Goal: Task Accomplishment & Management: Manage account settings

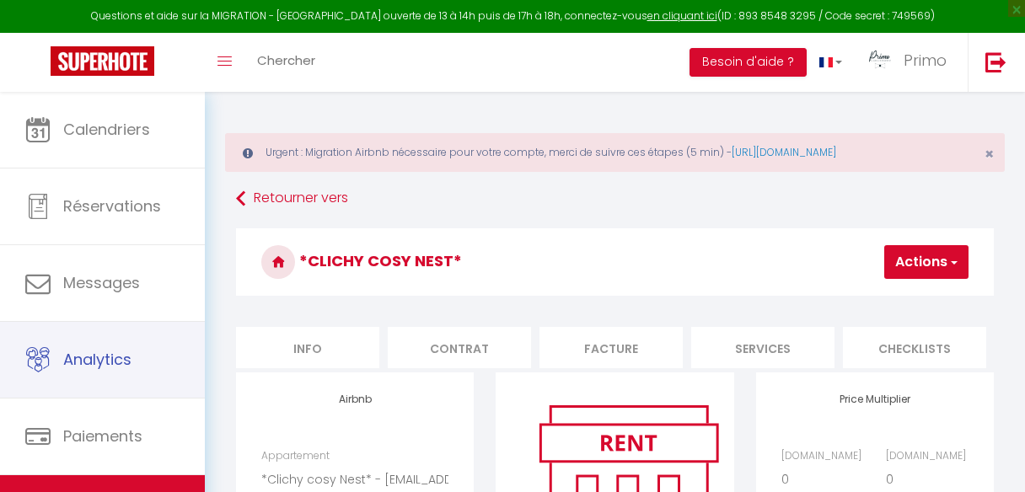
select select "6719-1420186909517031697"
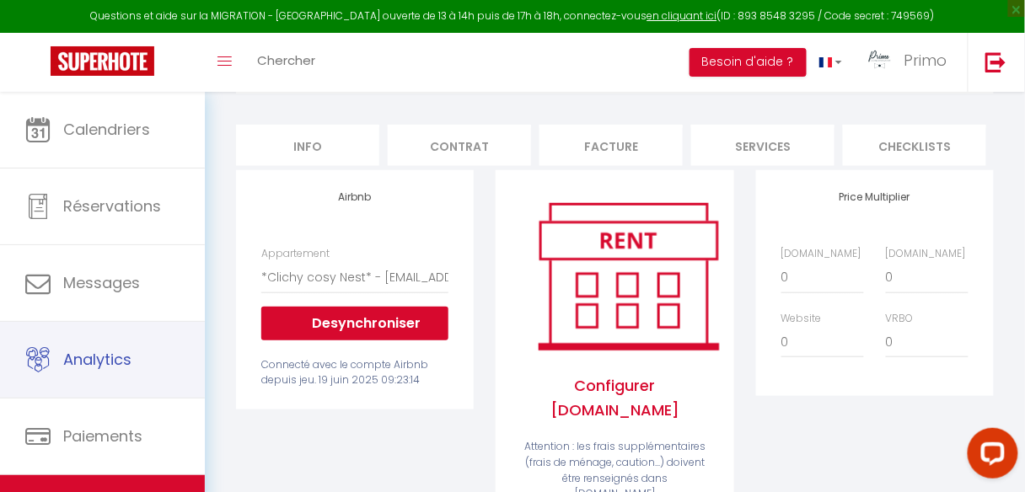
scroll to position [0, 459]
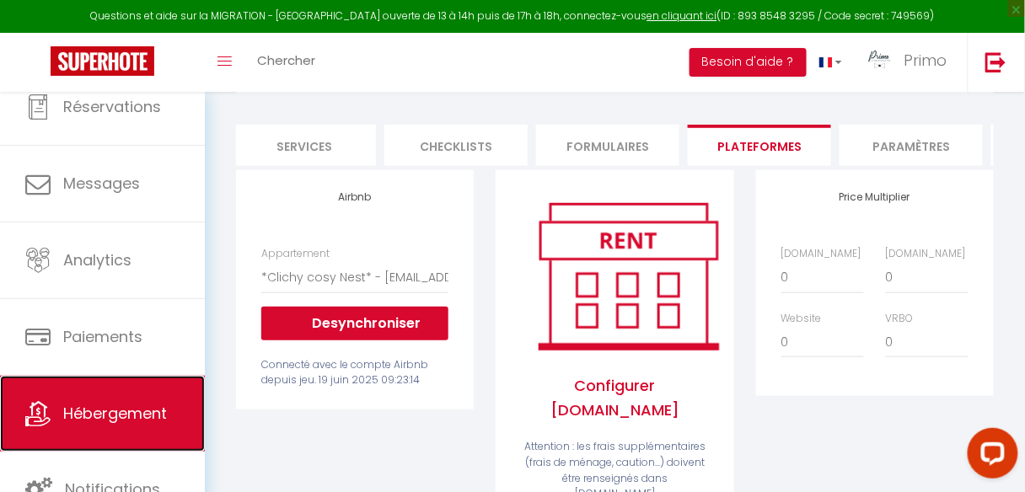
click at [103, 405] on span "Hébergement" at bounding box center [115, 413] width 104 height 21
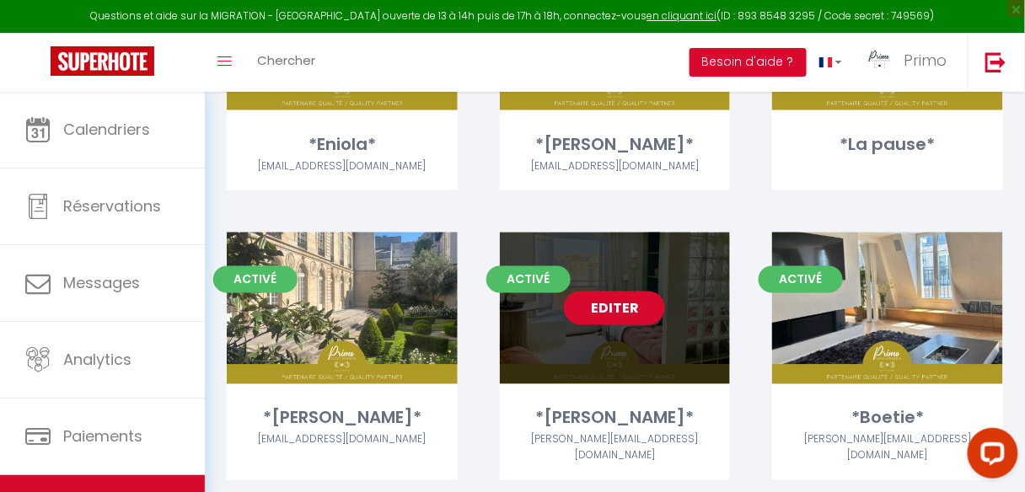
scroll to position [674, 0]
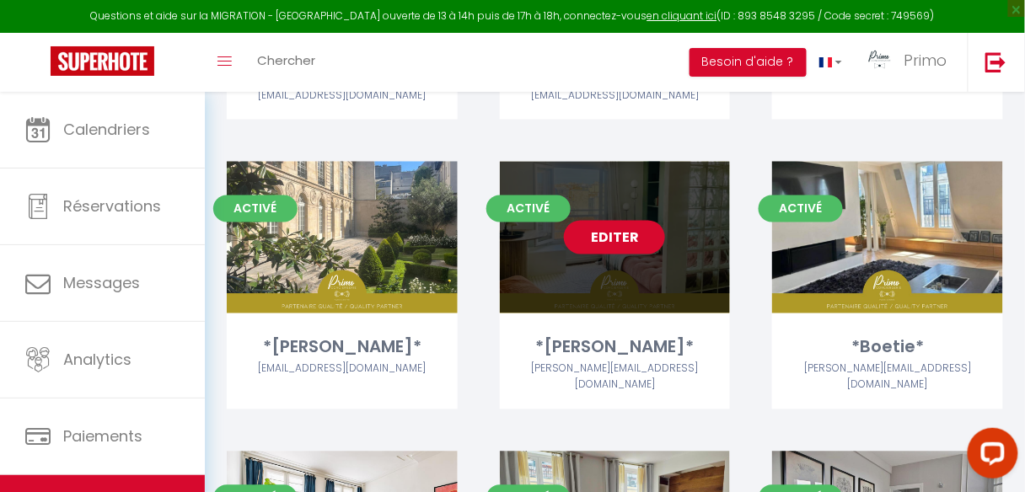
click at [618, 239] on link "Editer" at bounding box center [614, 238] width 101 height 34
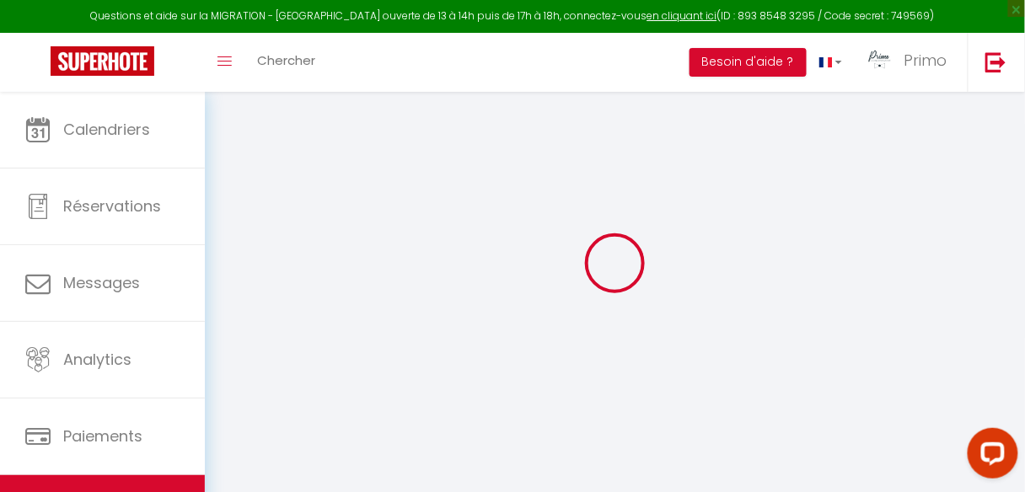
select select
checkbox input "true"
checkbox input "false"
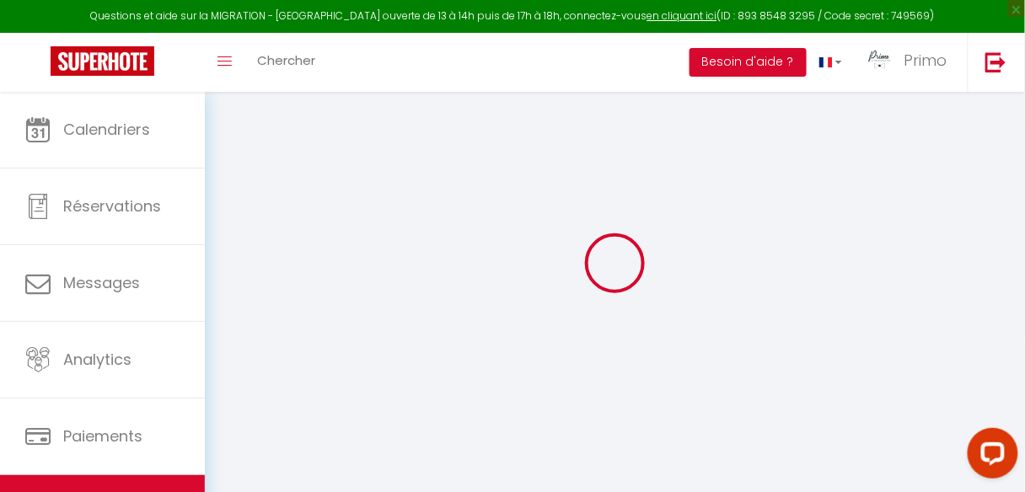
select select
checkbox input "true"
checkbox input "false"
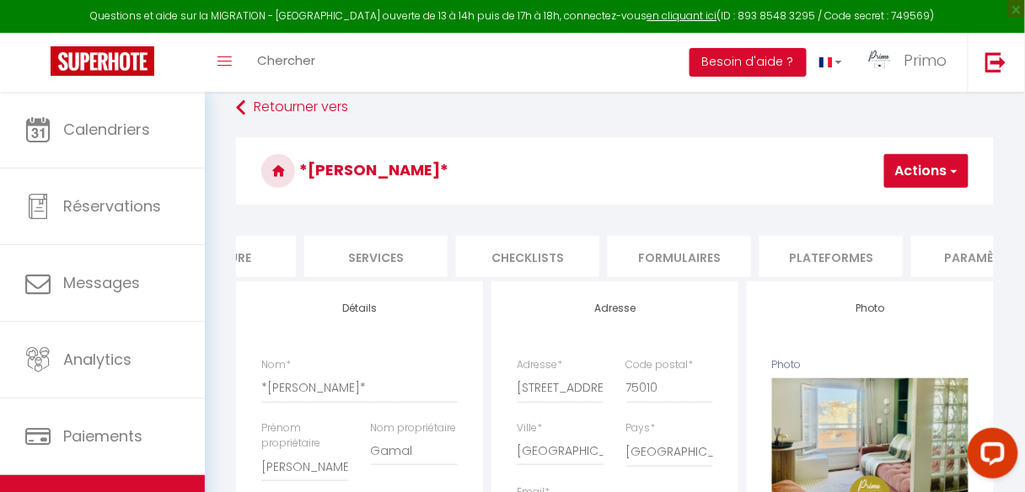
scroll to position [0, 431]
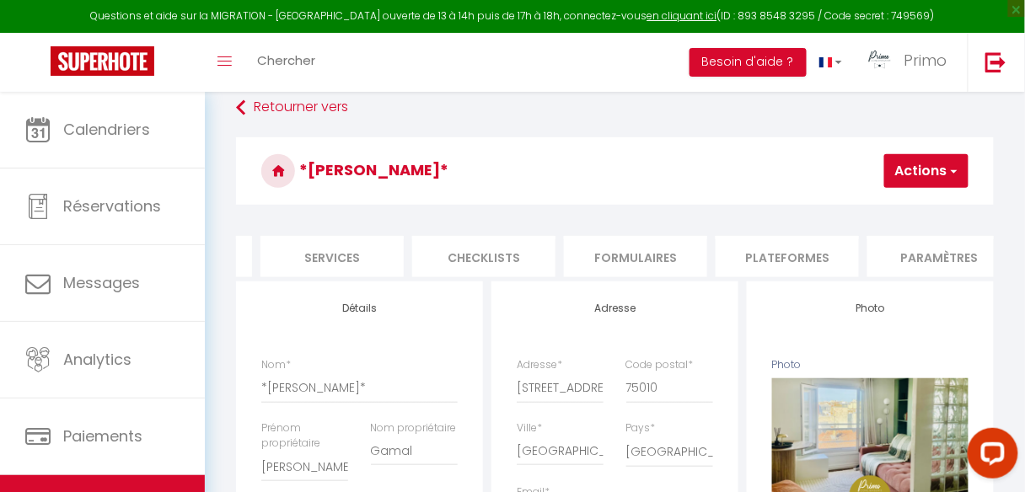
click at [808, 249] on li "Plateformes" at bounding box center [787, 256] width 143 height 41
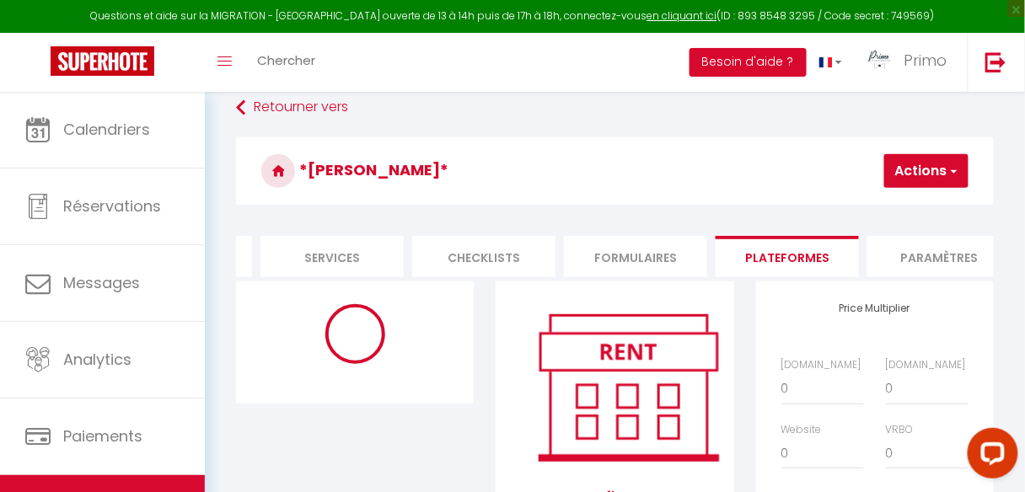
select select "10789-1261648214623502009"
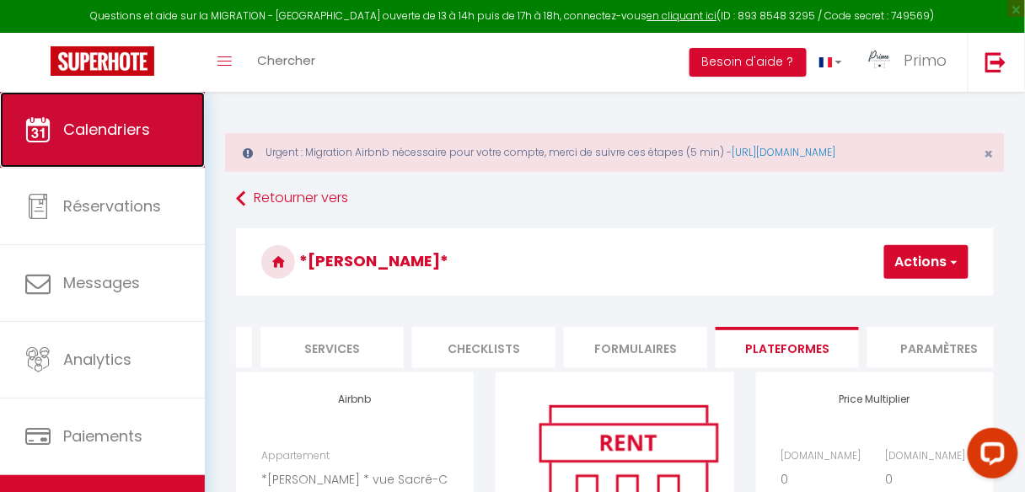
click at [61, 143] on link "Calendriers" at bounding box center [102, 130] width 205 height 76
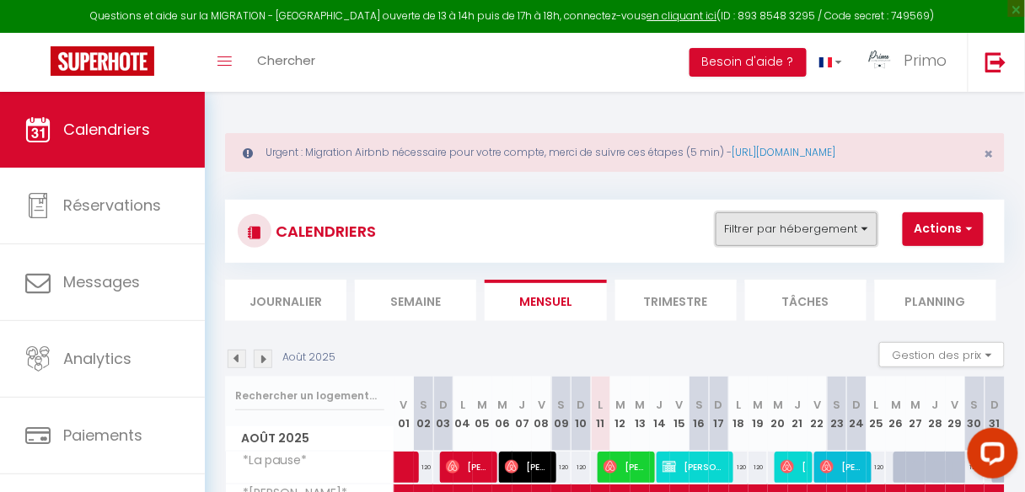
click at [810, 231] on button "Filtrer par hébergement" at bounding box center [797, 229] width 162 height 34
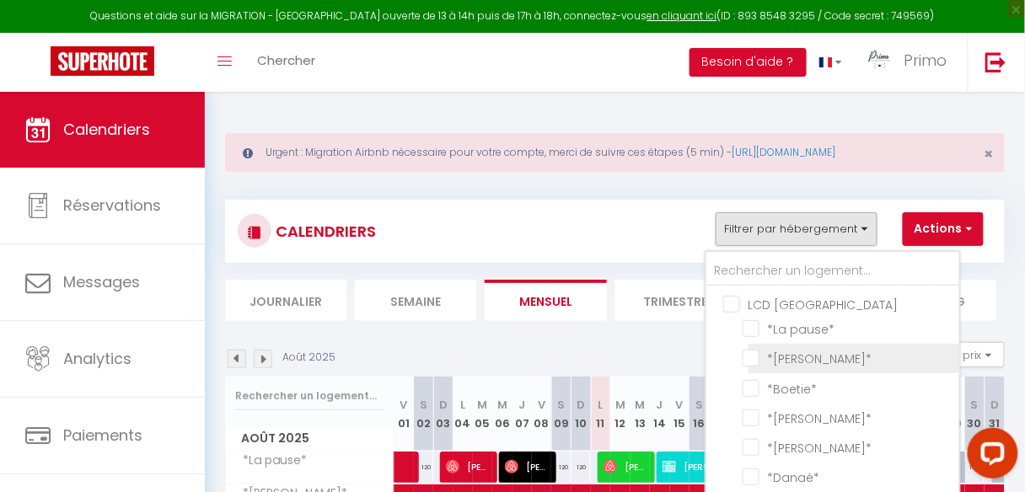
click at [754, 351] on input "*[PERSON_NAME]*" at bounding box center [848, 357] width 211 height 17
checkbox input "true"
checkbox input "false"
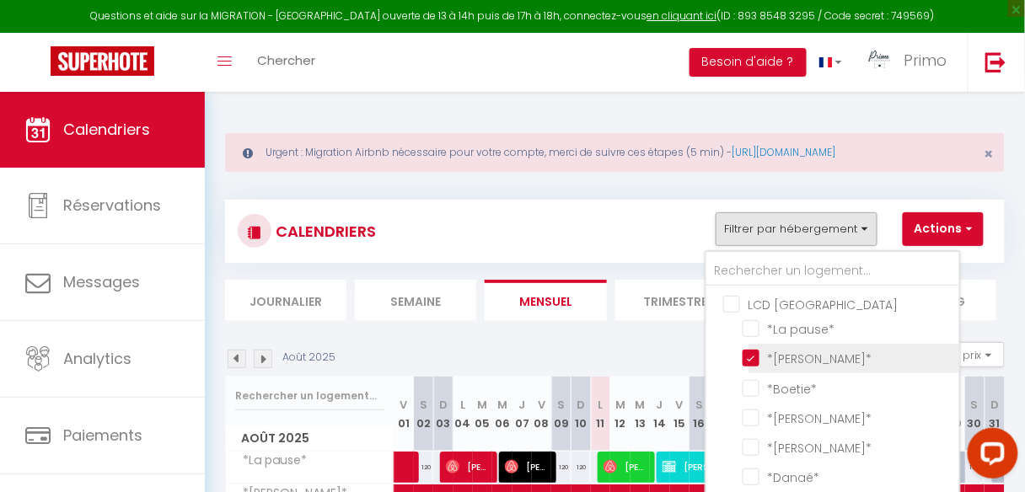
checkbox input "false"
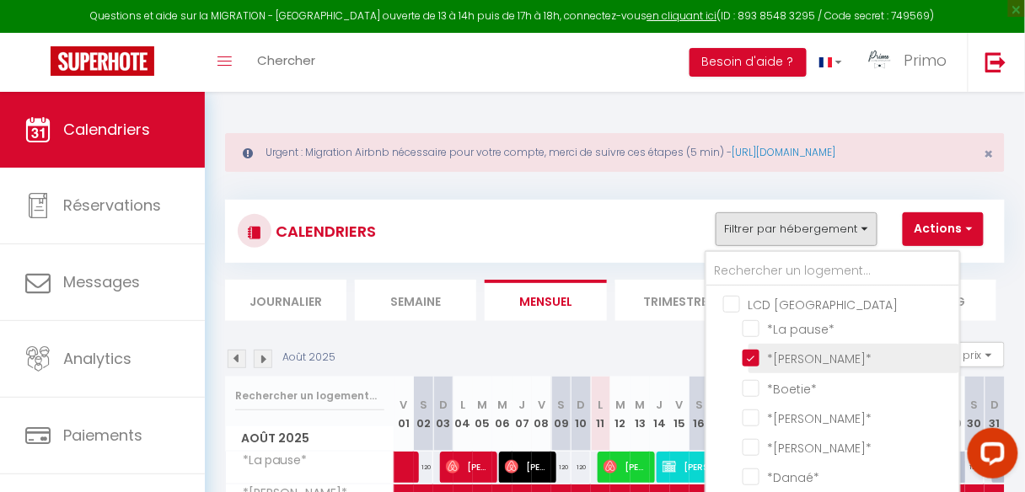
checkbox input "false"
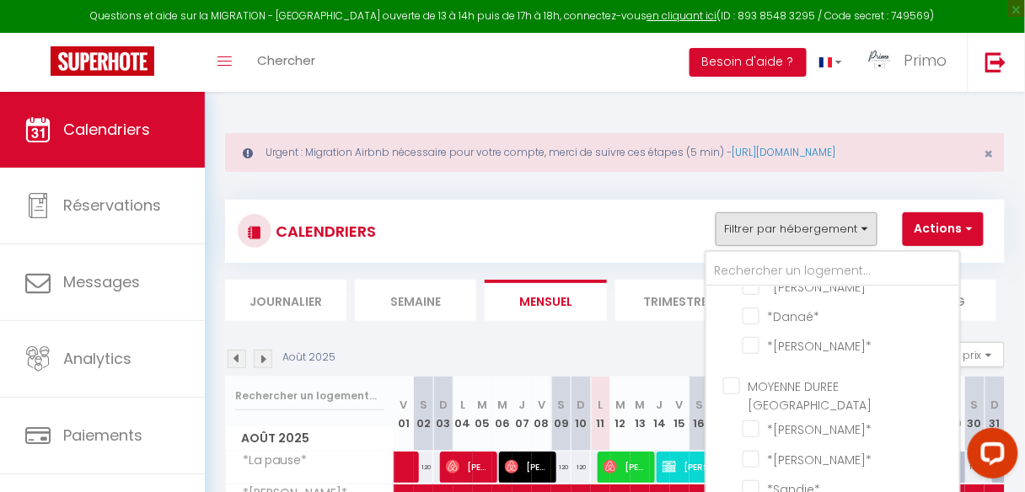
scroll to position [337, 0]
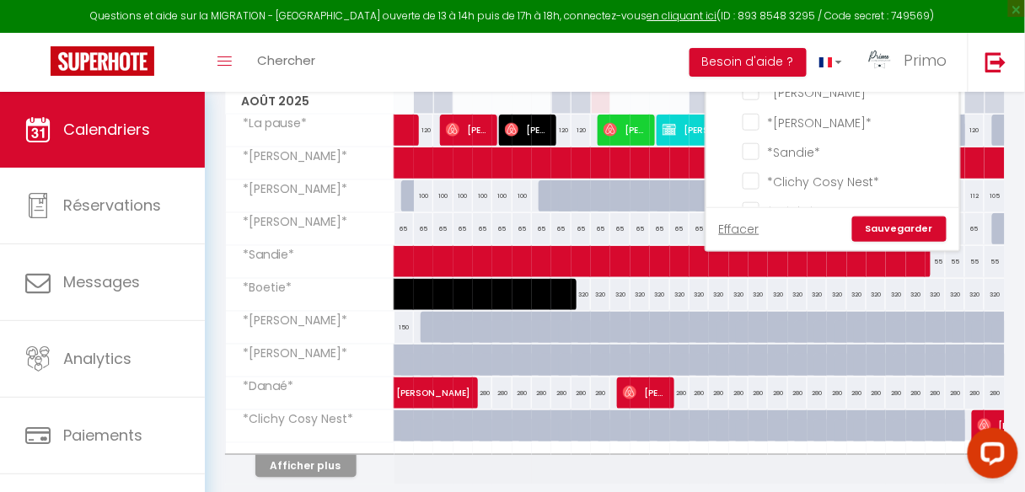
click at [912, 231] on link "Sauvegarder" at bounding box center [899, 229] width 94 height 25
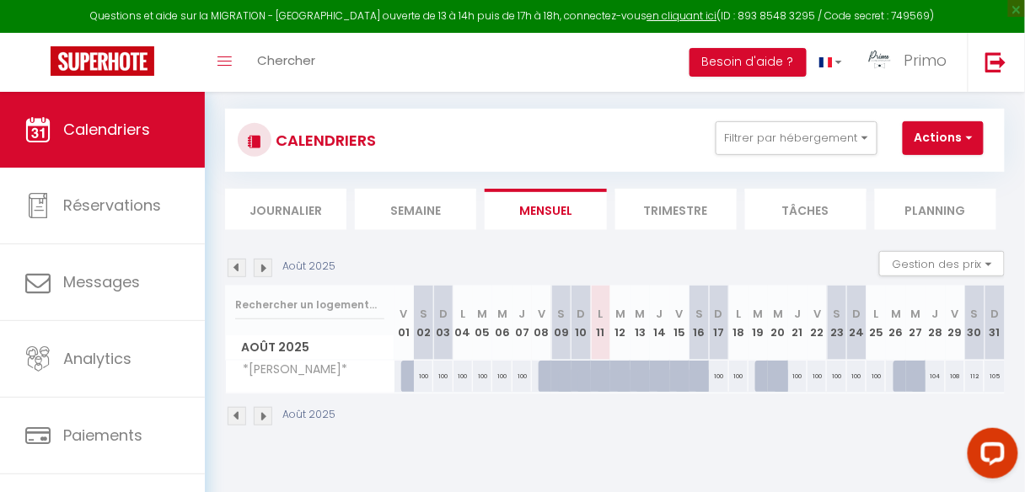
click at [266, 415] on img at bounding box center [263, 416] width 19 height 19
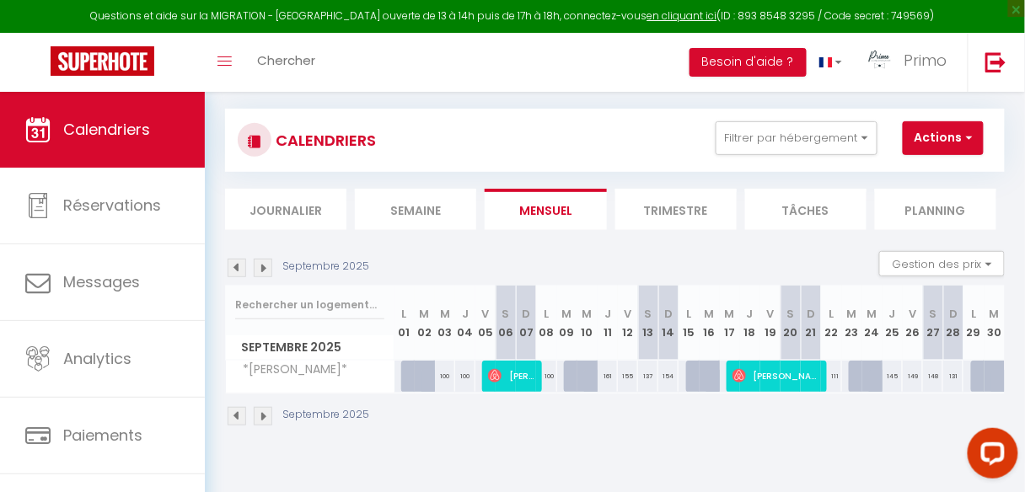
click at [405, 372] on div at bounding box center [411, 377] width 20 height 32
type input "112"
select select "1"
type input "Lun 01 Septembre 2025"
type input "[DATE] Septembre 2025"
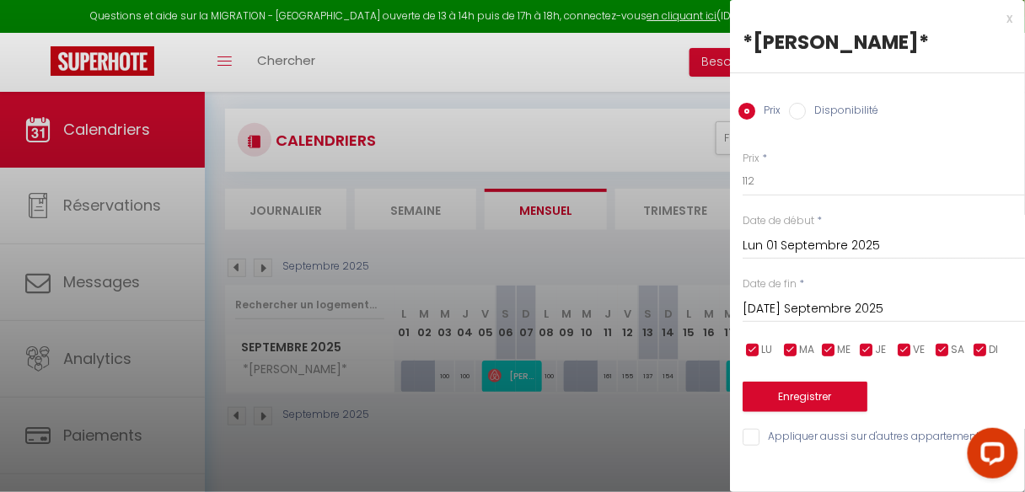
click at [797, 115] on input "Disponibilité" at bounding box center [797, 111] width 17 height 17
radio input "true"
radio input "false"
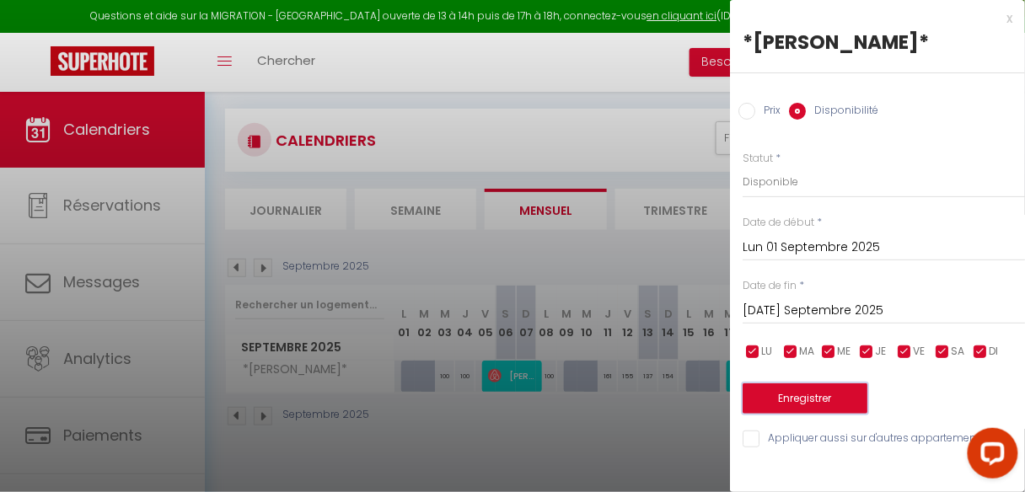
click at [797, 395] on button "Enregistrer" at bounding box center [805, 399] width 125 height 30
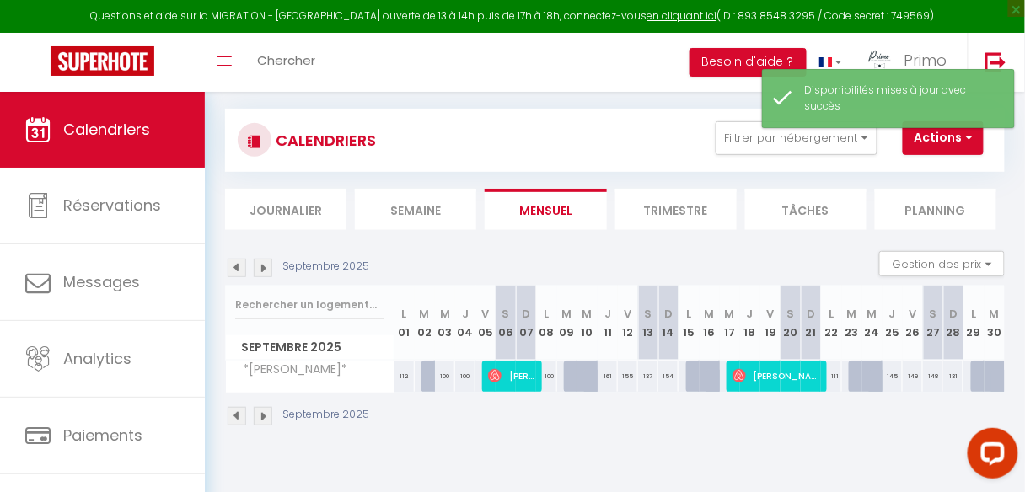
click at [442, 374] on div "100" at bounding box center [445, 376] width 20 height 31
select select "1"
type input "Mer 03 Septembre 2025"
type input "Jeu 04 Septembre 2025"
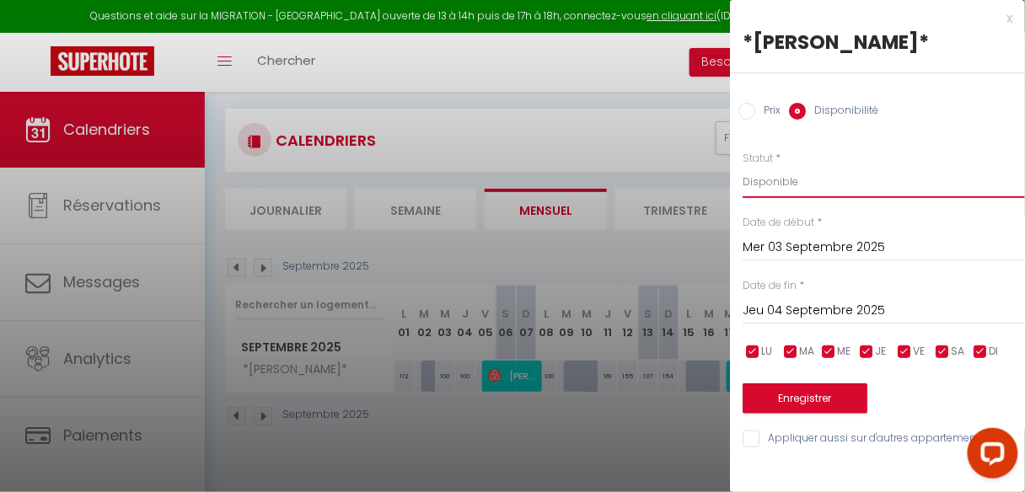
click at [783, 185] on select "Disponible Indisponible" at bounding box center [884, 182] width 282 height 32
select select "0"
click at [743, 166] on select "Disponible Indisponible" at bounding box center [884, 182] width 282 height 32
click at [808, 394] on button "Enregistrer" at bounding box center [805, 399] width 125 height 30
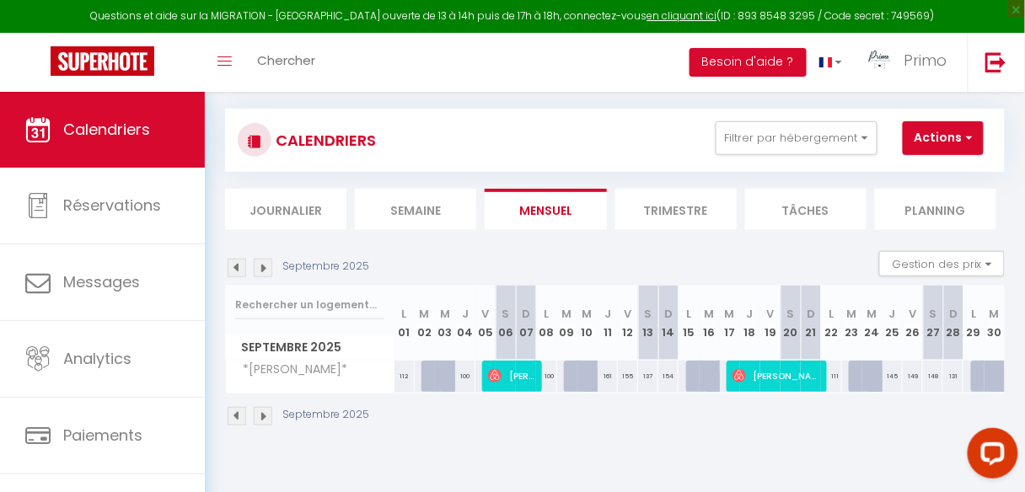
click at [971, 383] on div at bounding box center [981, 377] width 20 height 32
select select "1"
type input "Lun 29 Septembre 2025"
type input "[DATE] Septembre 2025"
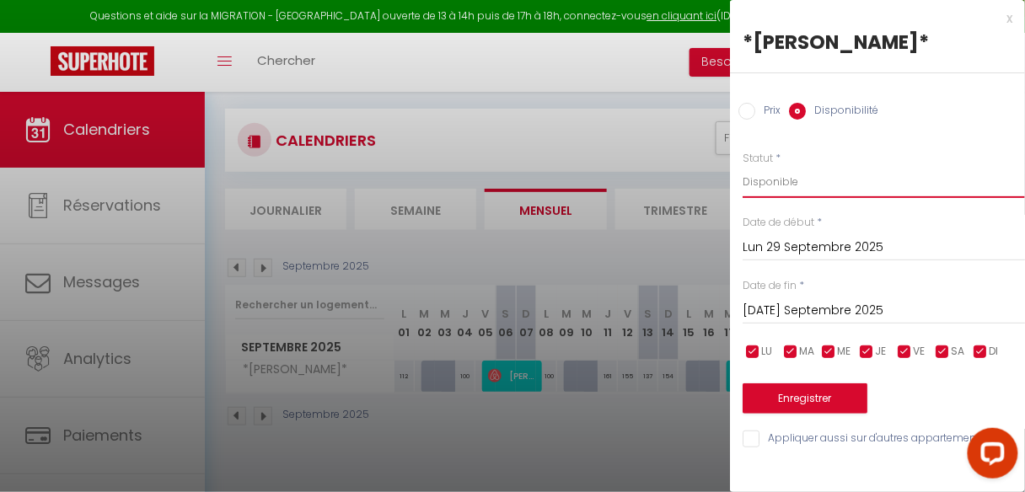
click at [771, 185] on select "Disponible Indisponible" at bounding box center [884, 182] width 282 height 32
select select "0"
click at [743, 166] on select "Disponible Indisponible" at bounding box center [884, 182] width 282 height 32
click at [809, 394] on button "Enregistrer" at bounding box center [805, 399] width 125 height 30
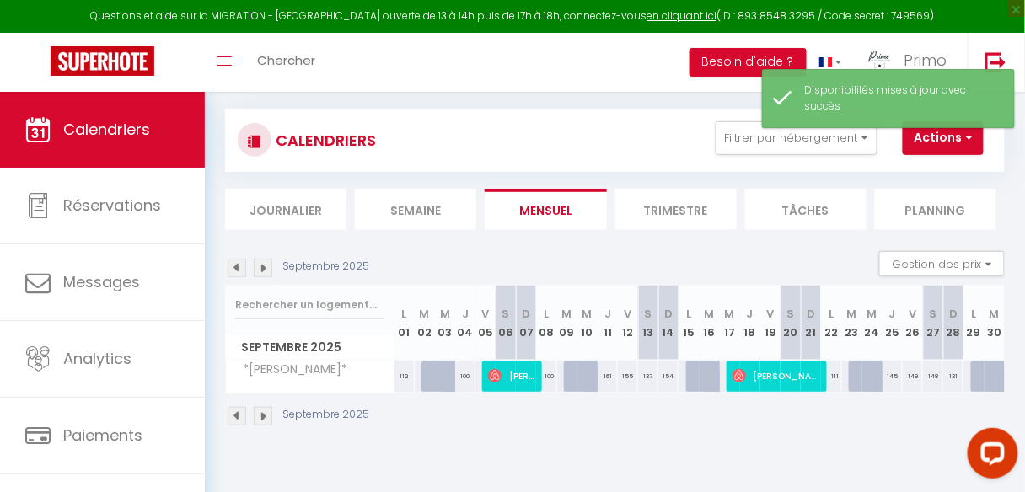
click at [971, 373] on div at bounding box center [981, 377] width 20 height 32
select select "1"
type input "Lun 29 Septembre 2025"
type input "[DATE] Septembre 2025"
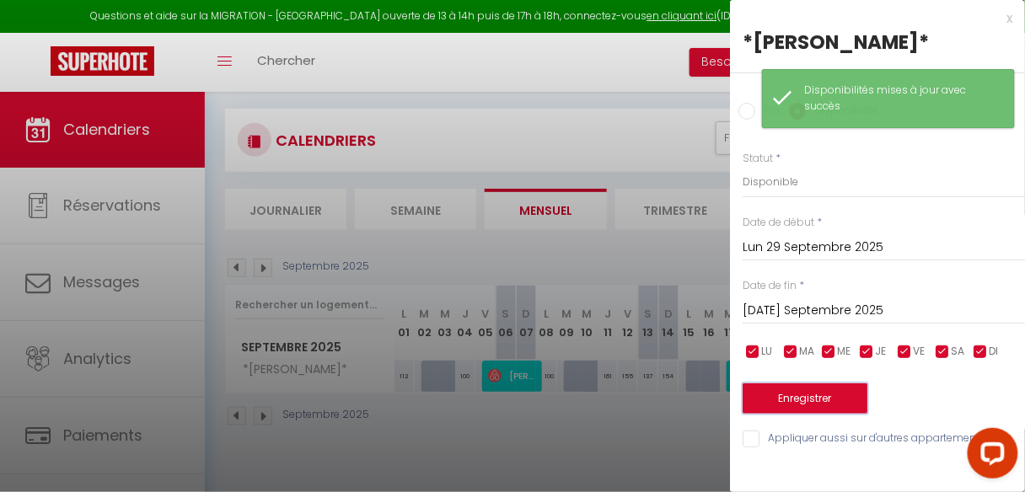
click at [832, 400] on button "Enregistrer" at bounding box center [805, 399] width 125 height 30
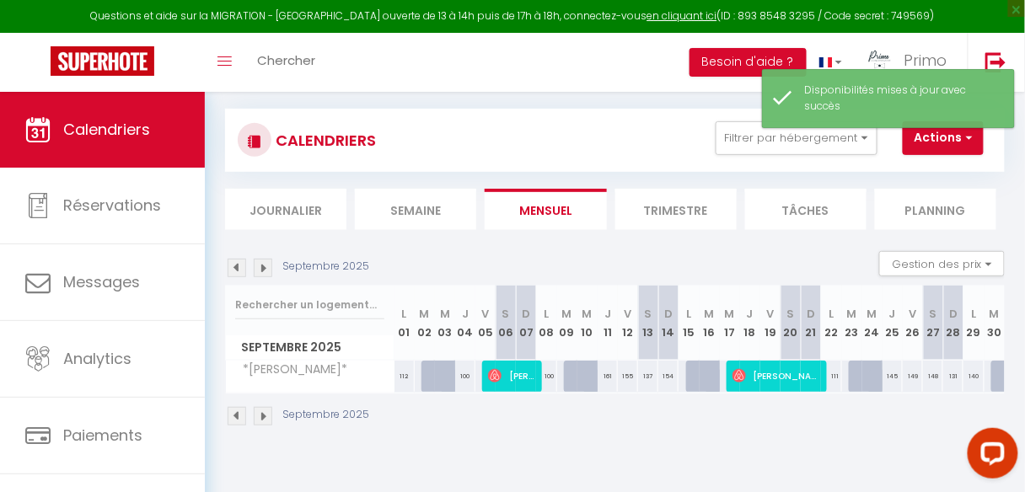
click at [266, 266] on img at bounding box center [263, 268] width 19 height 19
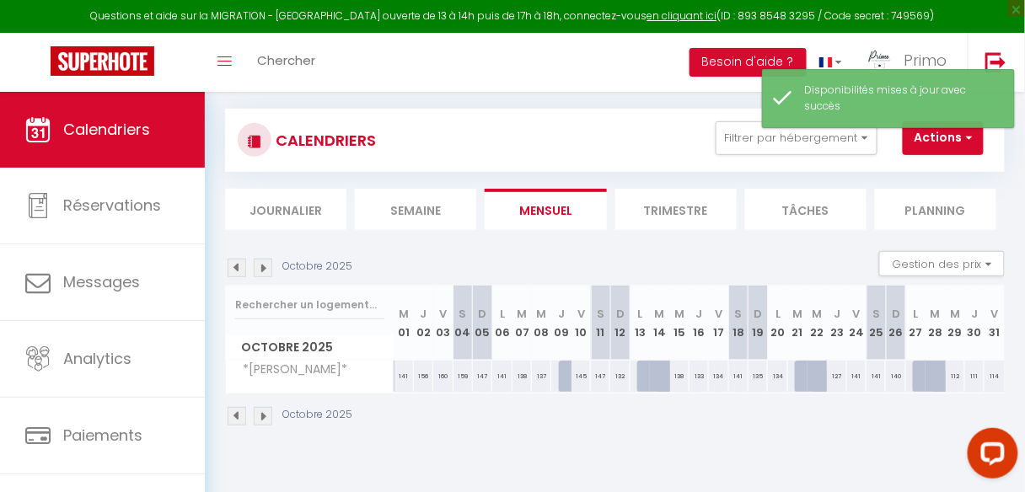
click at [397, 378] on div "141" at bounding box center [403, 376] width 19 height 31
select select "1"
type input "Mer 01 Octobre 2025"
type input "Jeu 02 Octobre 2025"
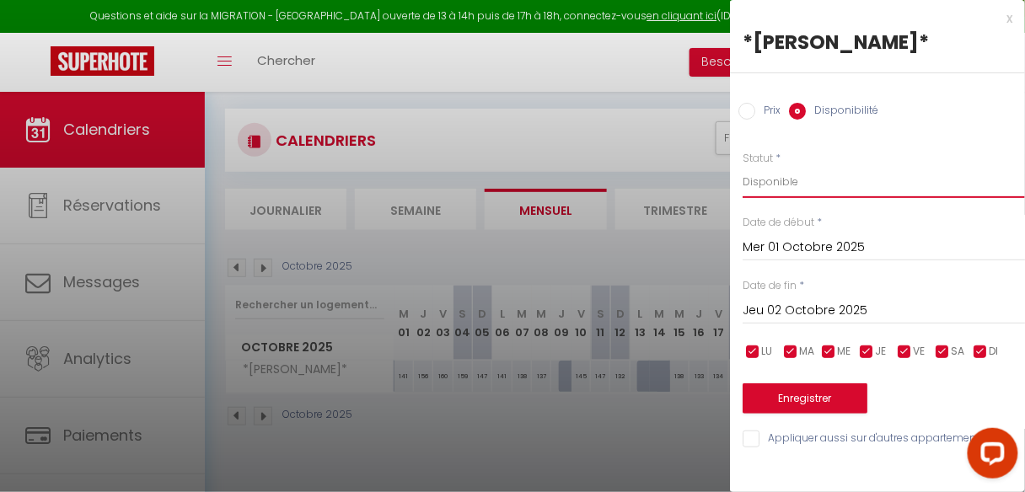
click at [781, 182] on select "Disponible Indisponible" at bounding box center [884, 182] width 282 height 32
select select "0"
click at [743, 166] on select "Disponible Indisponible" at bounding box center [884, 182] width 282 height 32
click at [804, 393] on button "Enregistrer" at bounding box center [805, 399] width 125 height 30
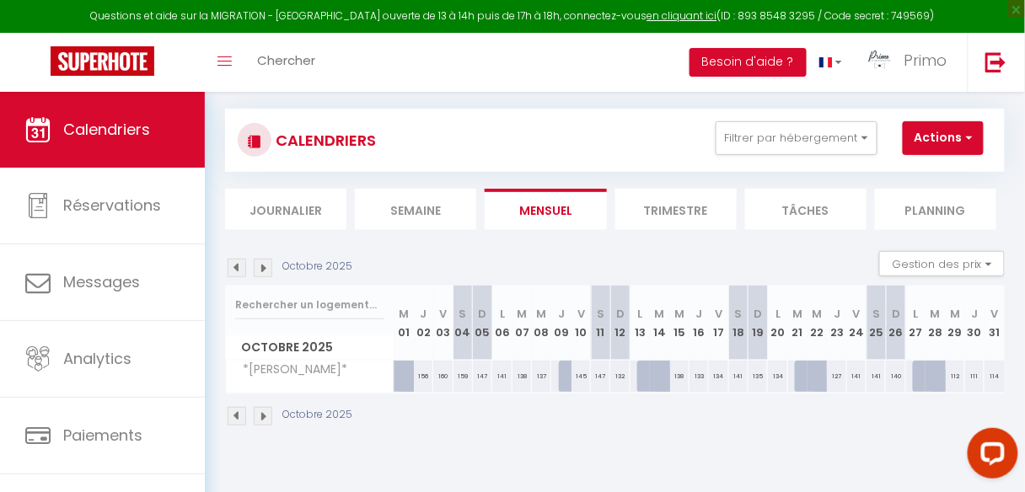
click at [559, 374] on div at bounding box center [568, 377] width 19 height 32
select select "1"
type input "Jeu 09 Octobre 2025"
type input "Ven 10 Octobre 2025"
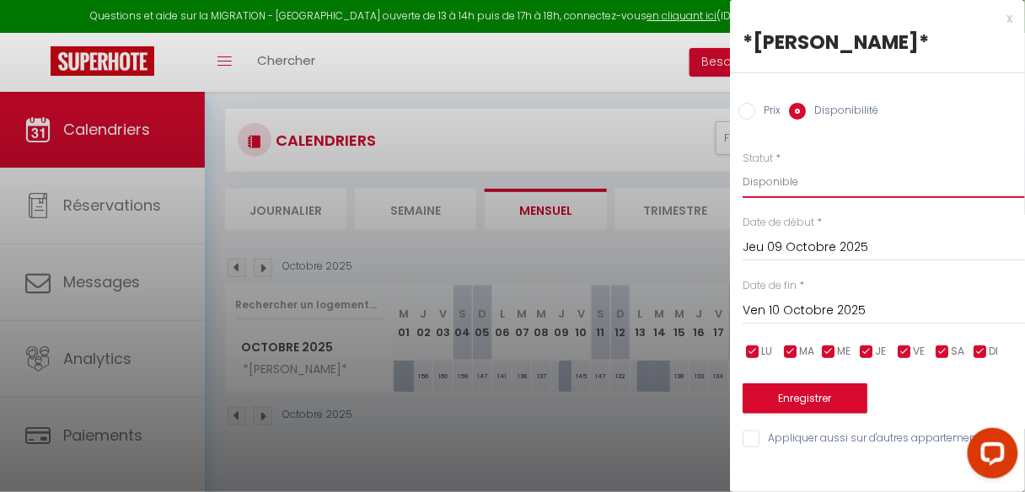
click at [777, 191] on select "Disponible Indisponible" at bounding box center [884, 182] width 282 height 32
select select "0"
click at [743, 166] on select "Disponible Indisponible" at bounding box center [884, 182] width 282 height 32
click at [817, 403] on button "Enregistrer" at bounding box center [805, 399] width 125 height 30
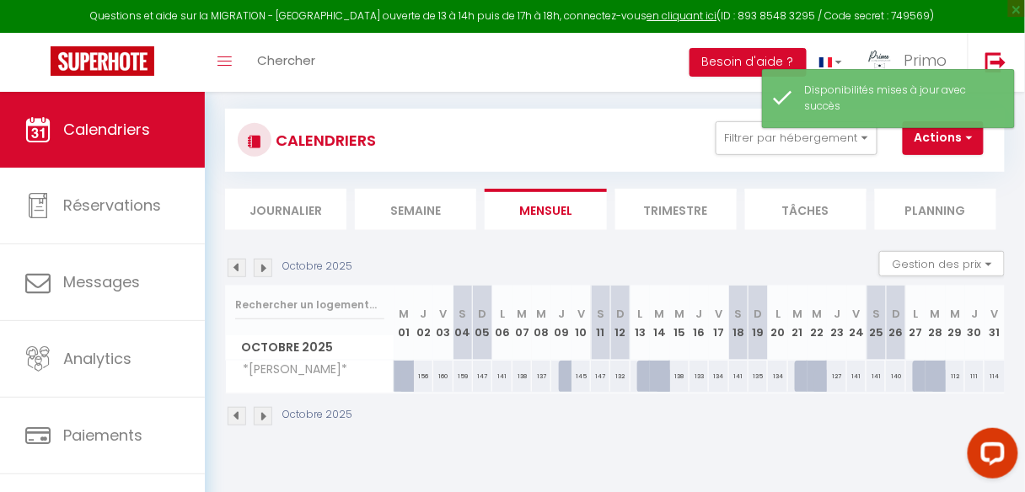
click at [572, 374] on div "145" at bounding box center [581, 376] width 19 height 31
select select "1"
type input "Ven 10 Octobre 2025"
type input "[PERSON_NAME] 11 Octobre 2025"
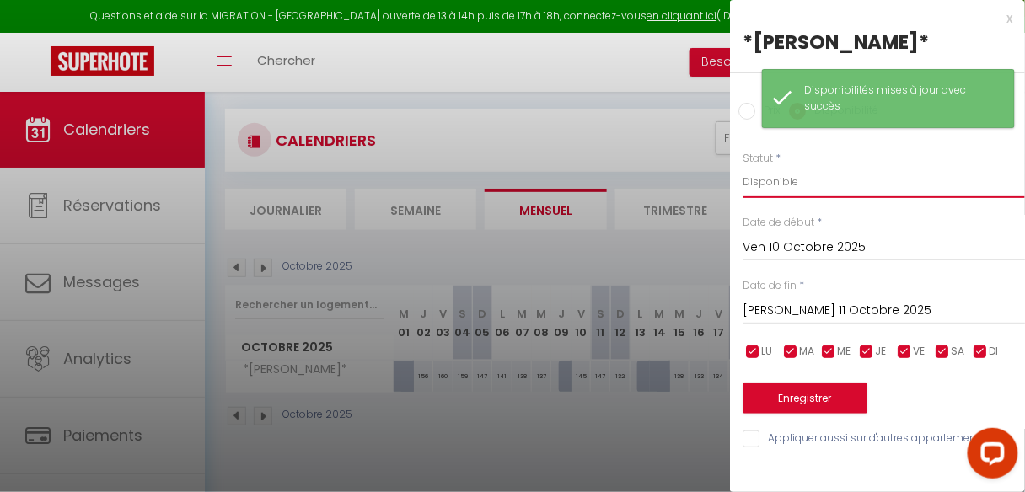
click at [790, 185] on select "Disponible Indisponible" at bounding box center [884, 182] width 282 height 32
click at [797, 395] on button "Enregistrer" at bounding box center [805, 399] width 125 height 30
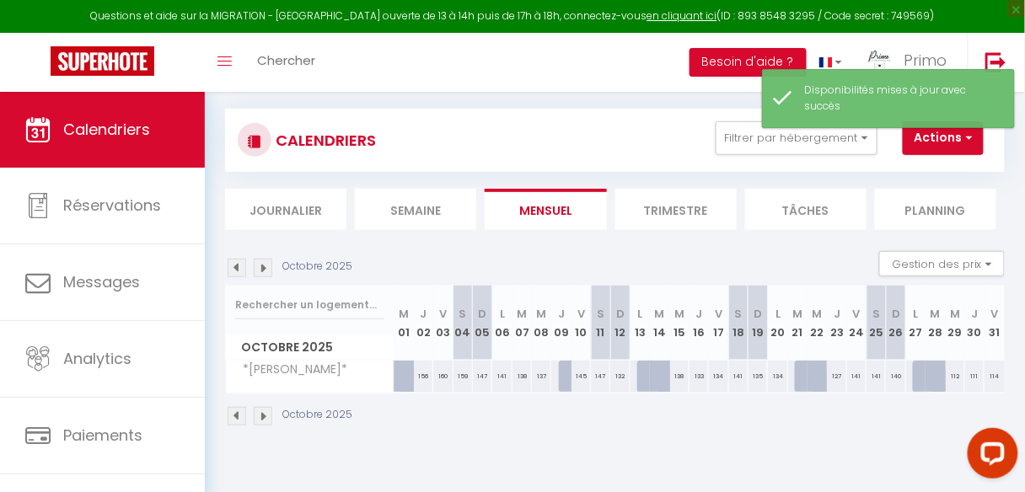
click at [559, 374] on div at bounding box center [568, 377] width 19 height 32
select select "1"
type input "Jeu 09 Octobre 2025"
type input "Ven 10 Octobre 2025"
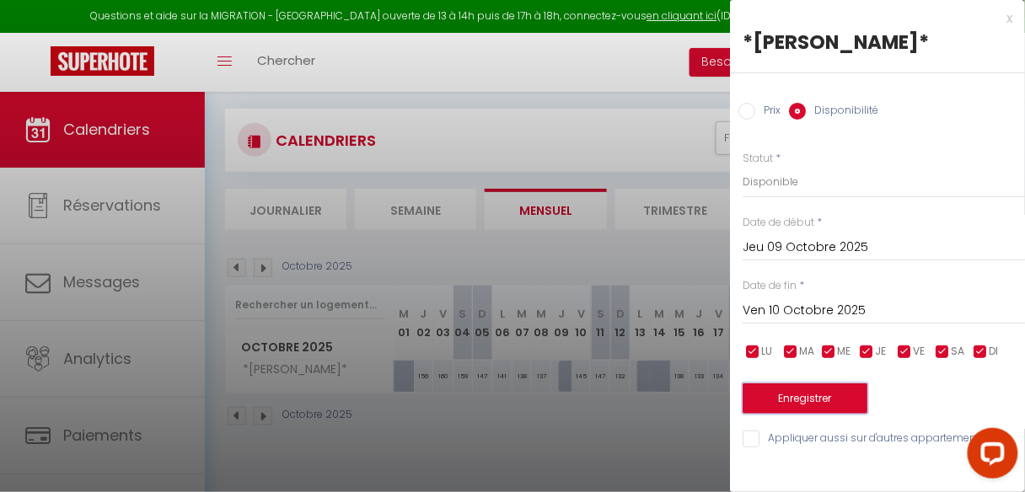
click at [812, 394] on button "Enregistrer" at bounding box center [805, 399] width 125 height 30
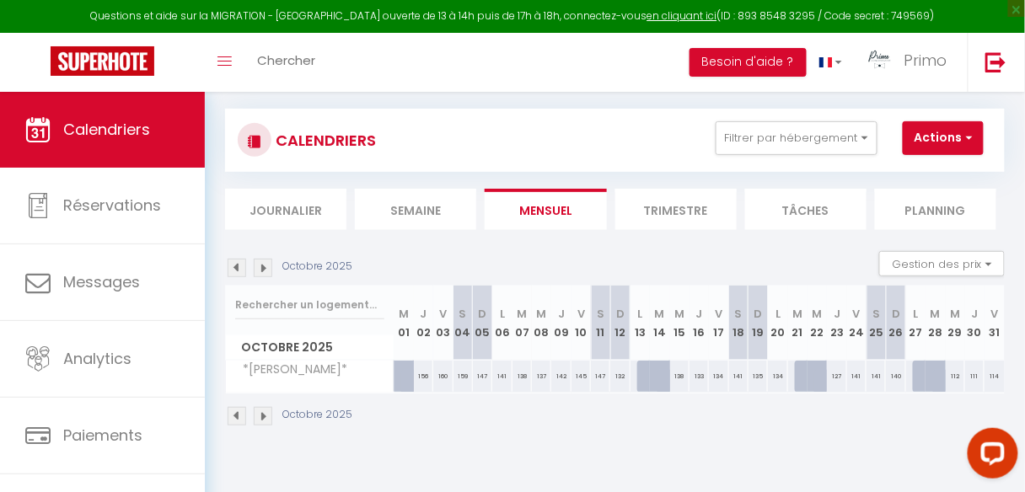
click at [642, 376] on div at bounding box center [646, 377] width 19 height 32
select select "1"
type input "Lun 13 Octobre 2025"
type input "[DATE] Octobre 2025"
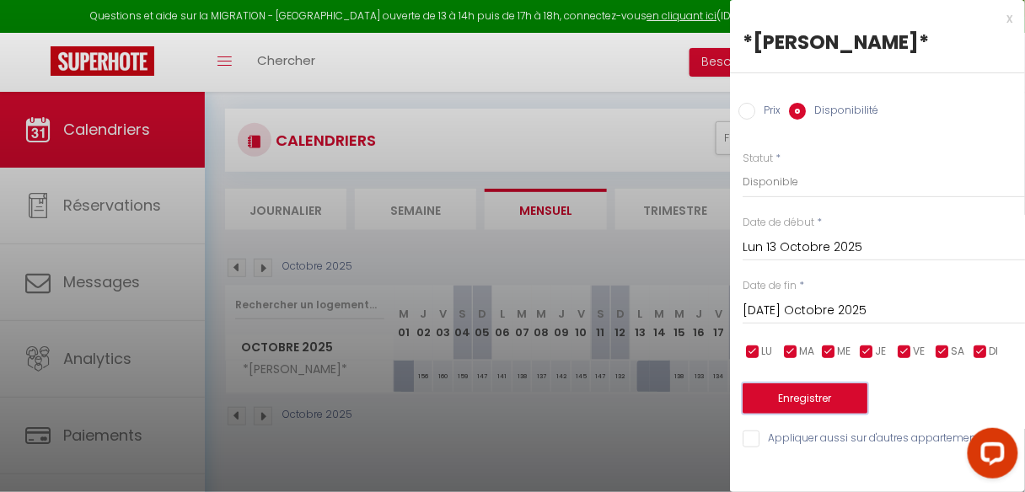
click at [823, 397] on button "Enregistrer" at bounding box center [805, 399] width 125 height 30
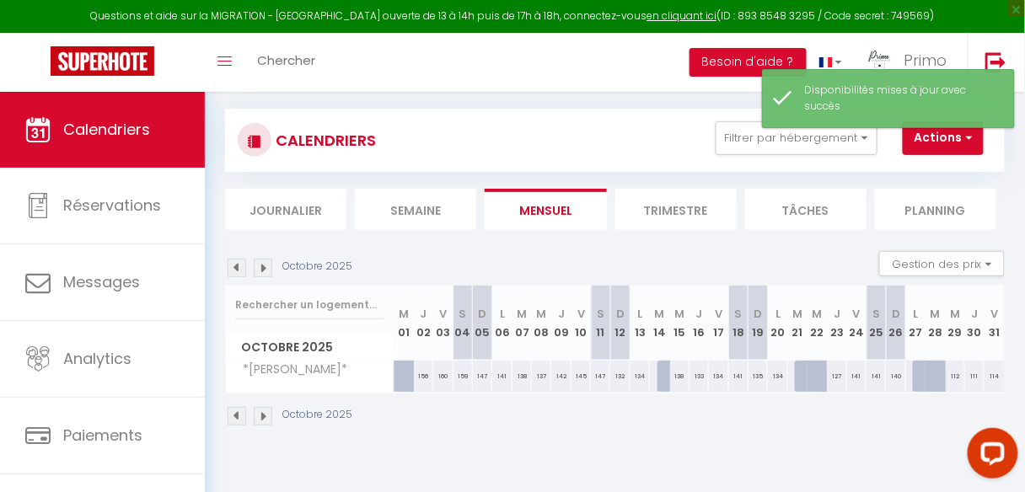
click at [673, 373] on div "138" at bounding box center [679, 376] width 19 height 31
select select "1"
type input "Mer 15 Octobre 2025"
type input "Jeu 16 Octobre 2025"
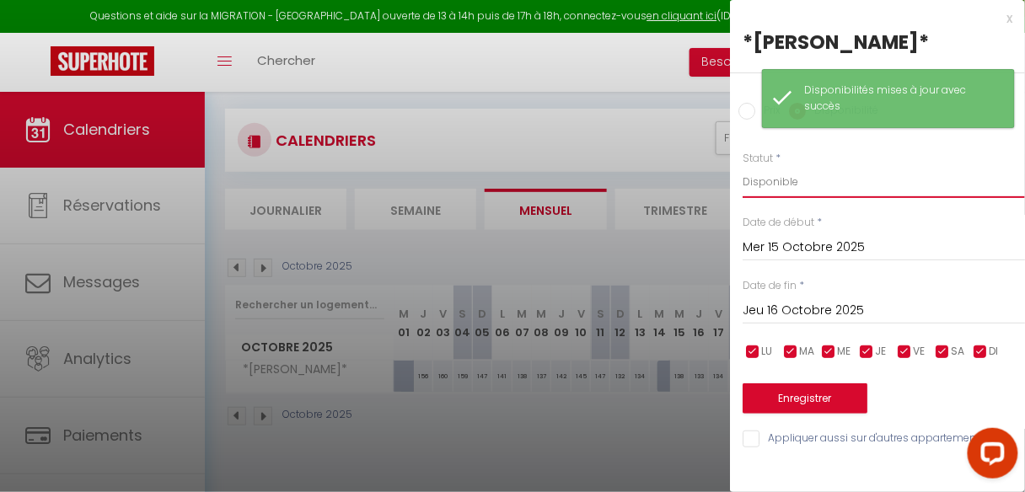
click at [776, 180] on select "Disponible Indisponible" at bounding box center [884, 182] width 282 height 32
select select "0"
click at [743, 166] on select "Disponible Indisponible" at bounding box center [884, 182] width 282 height 32
click at [821, 403] on button "Enregistrer" at bounding box center [805, 399] width 125 height 30
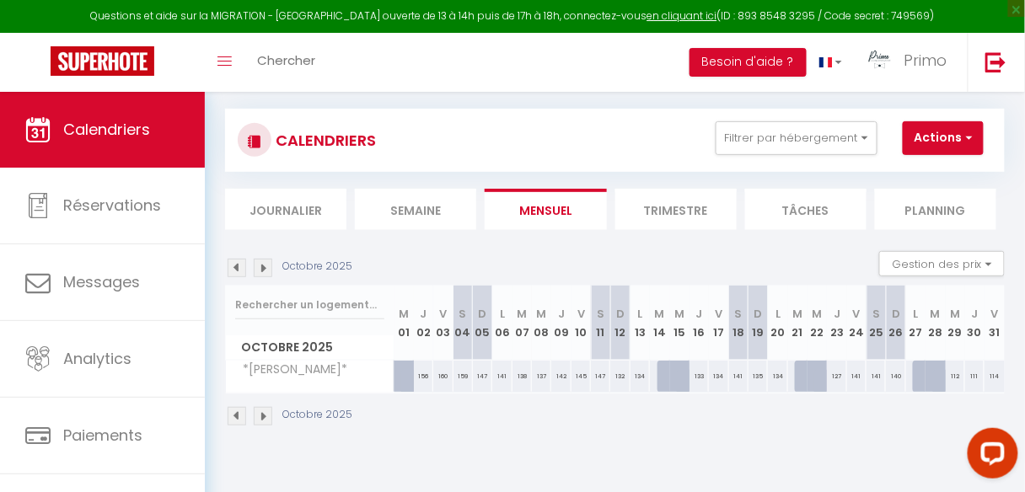
click at [913, 373] on div at bounding box center [922, 377] width 19 height 32
select select "1"
type input "Lun 27 Octobre 2025"
type input "[DATE] Octobre 2025"
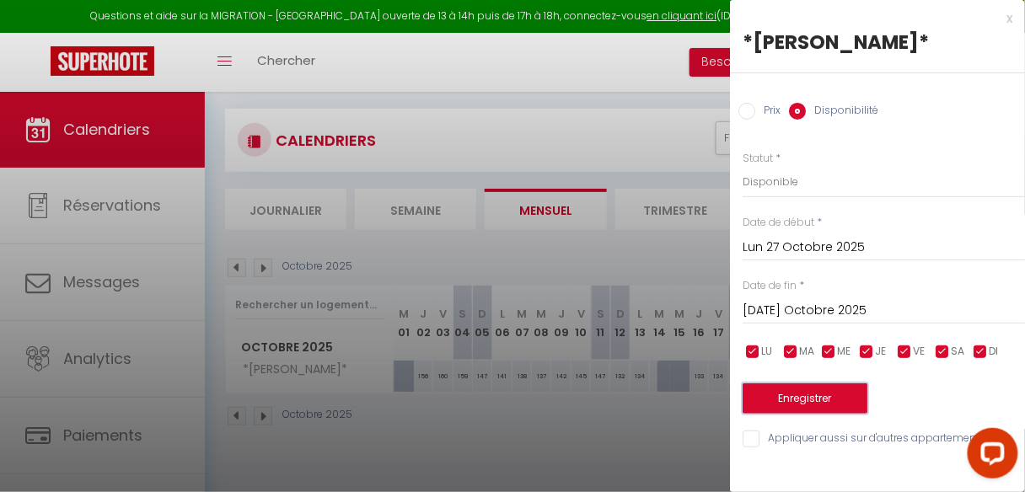
click at [800, 395] on button "Enregistrer" at bounding box center [805, 399] width 125 height 30
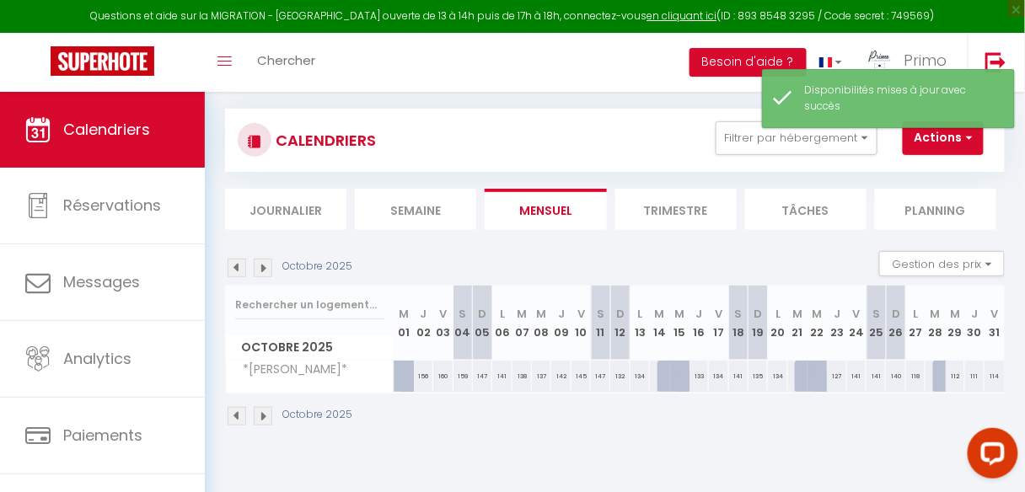
click at [946, 368] on div "112" at bounding box center [955, 376] width 19 height 31
select select "1"
type input "Mer 29 Octobre 2025"
type input "Jeu 30 Octobre 2025"
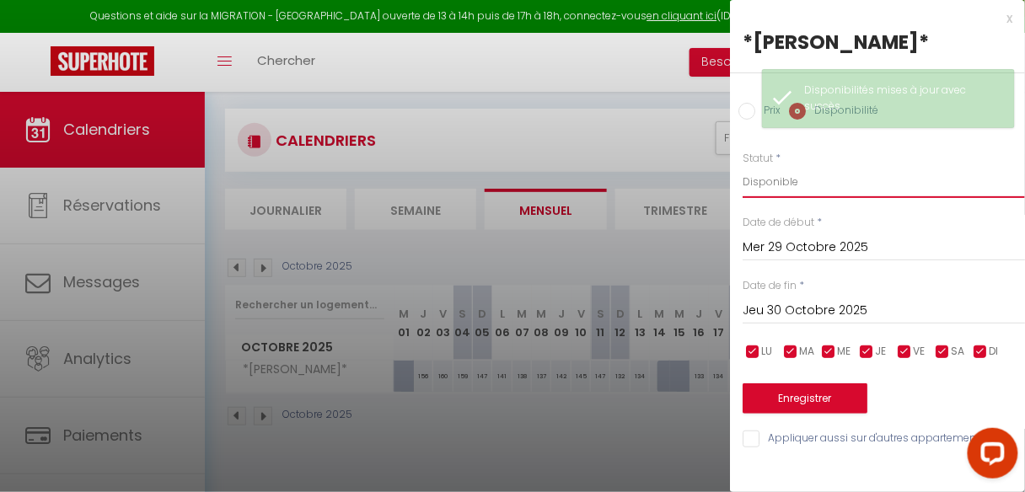
click at [782, 183] on select "Disponible Indisponible" at bounding box center [884, 182] width 282 height 32
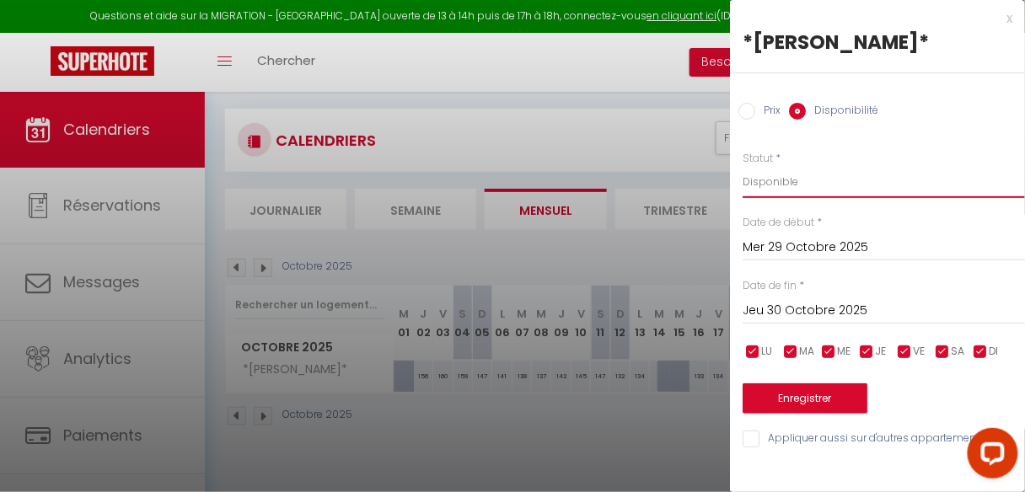
select select "0"
click at [743, 166] on select "Disponible Indisponible" at bounding box center [884, 182] width 282 height 32
click at [806, 397] on button "Enregistrer" at bounding box center [805, 399] width 125 height 30
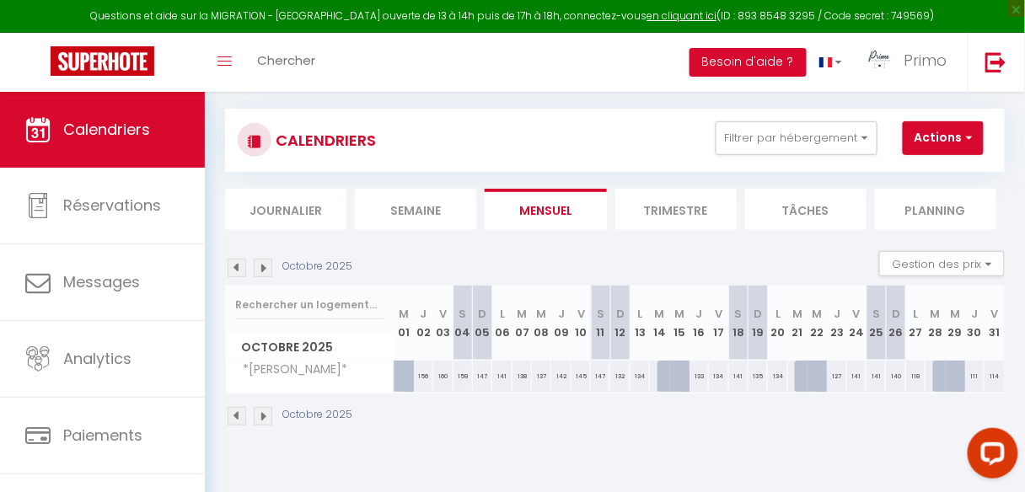
click at [268, 414] on img at bounding box center [263, 416] width 19 height 19
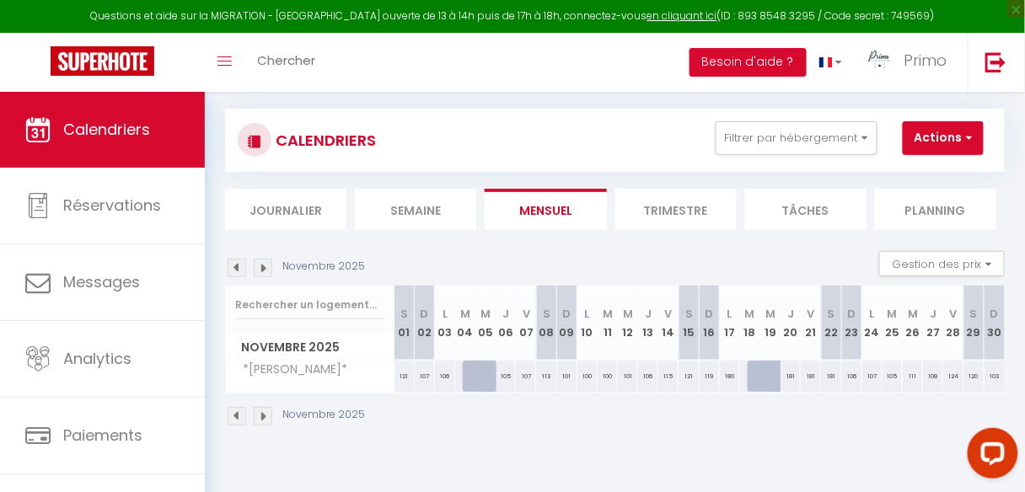
click at [885, 369] on div "105" at bounding box center [893, 376] width 20 height 31
select select "1"
type input "[DATE] Novembre 2025"
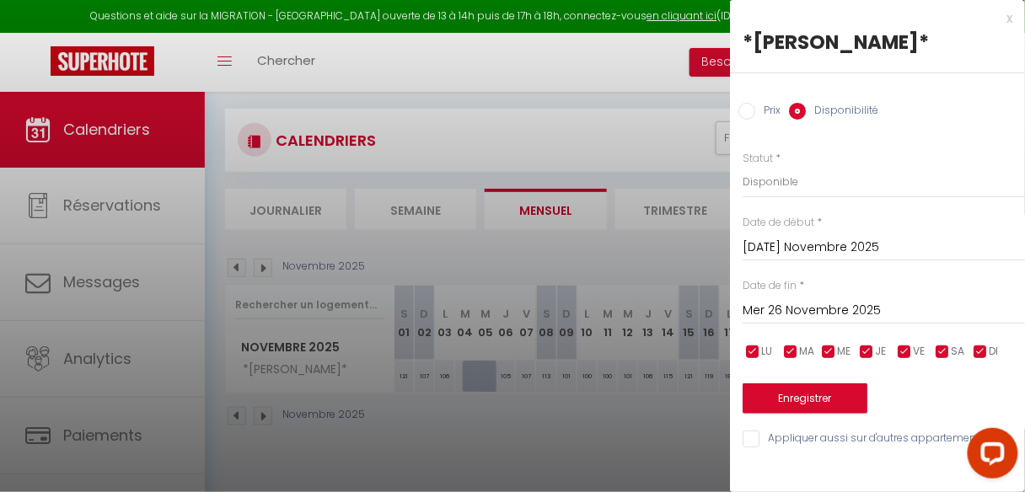
click at [819, 314] on input "Mer 26 Novembre 2025" at bounding box center [884, 311] width 282 height 22
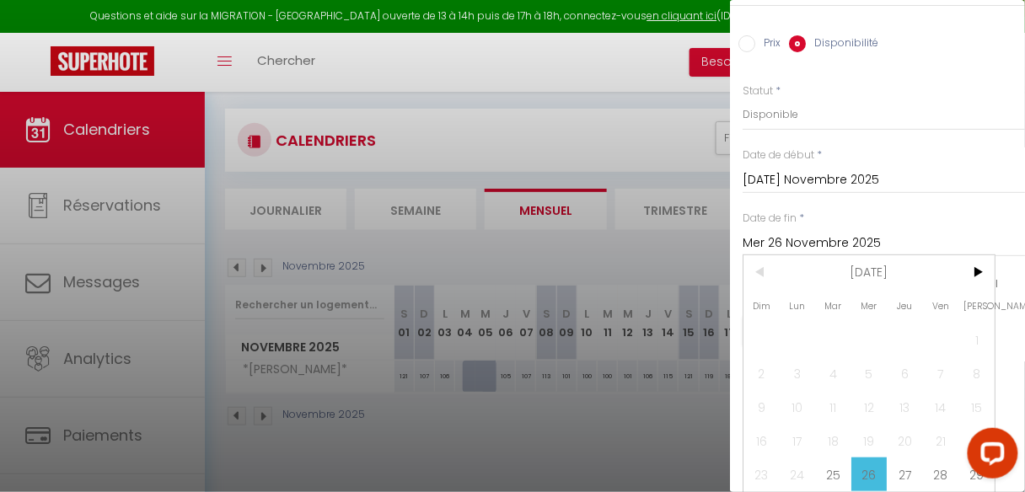
scroll to position [110, 0]
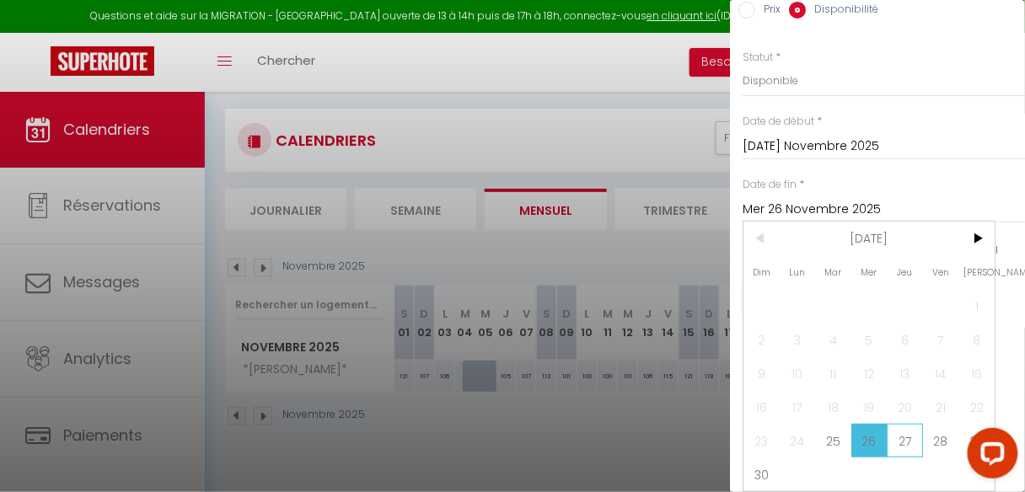
click at [910, 433] on span "27" at bounding box center [905, 441] width 36 height 34
type input "Jeu 27 Novembre 2025"
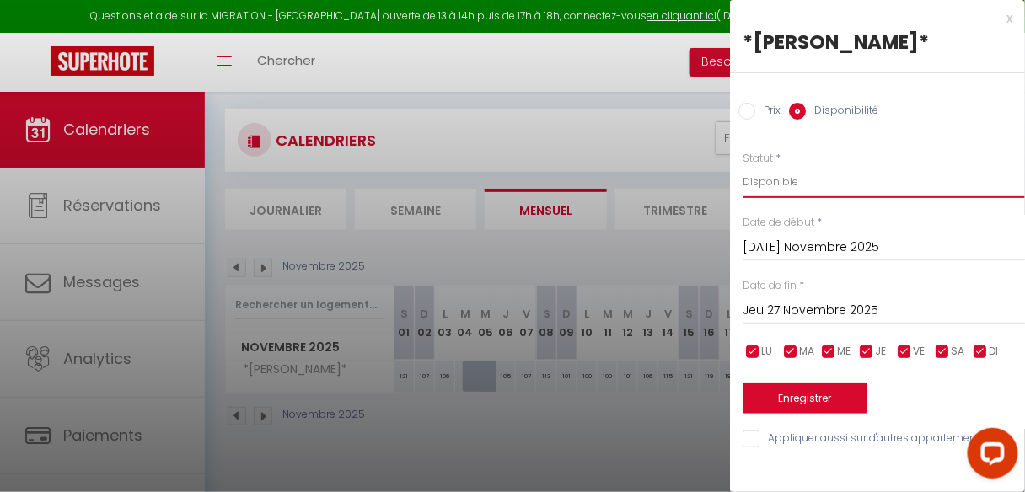
click at [797, 183] on select "Disponible Indisponible" at bounding box center [884, 182] width 282 height 32
select select "0"
click at [743, 166] on select "Disponible Indisponible" at bounding box center [884, 182] width 282 height 32
click at [794, 397] on button "Enregistrer" at bounding box center [805, 399] width 125 height 30
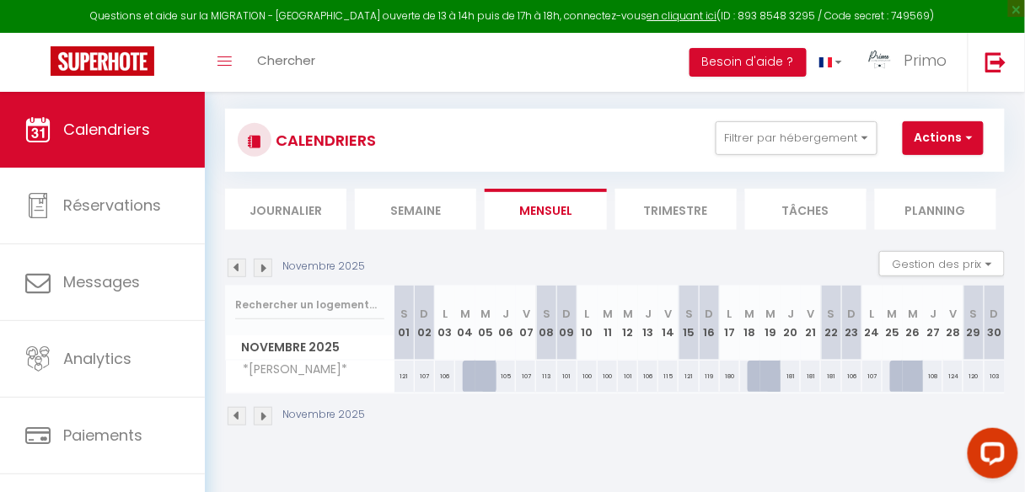
click at [241, 411] on img at bounding box center [237, 416] width 19 height 19
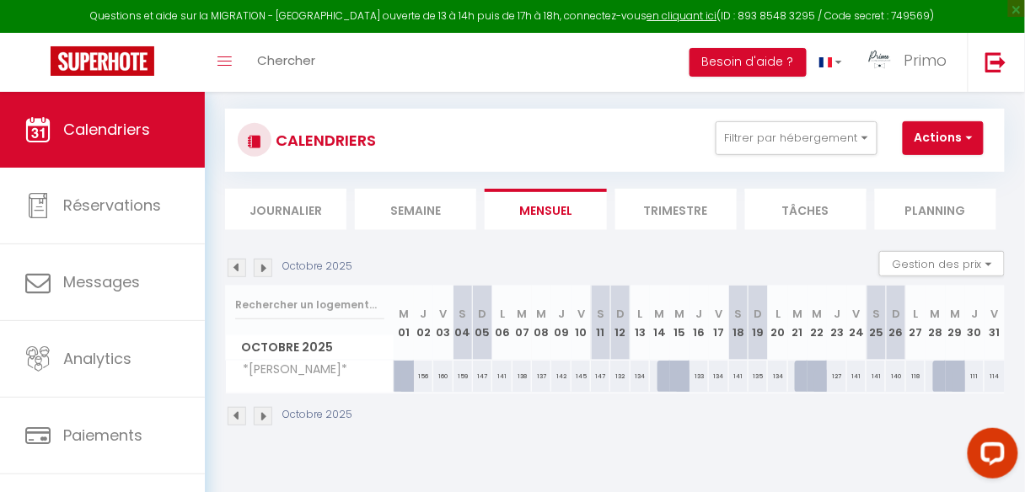
click at [241, 411] on img at bounding box center [237, 416] width 19 height 19
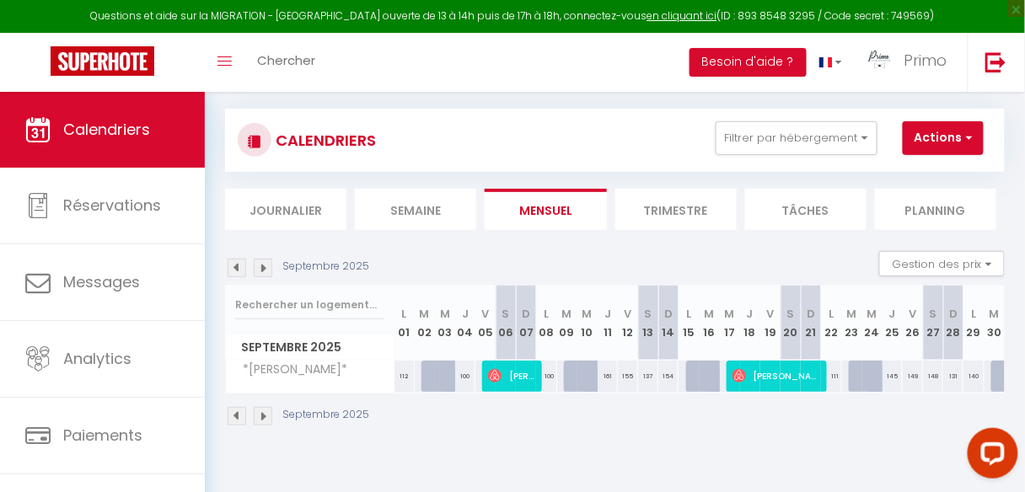
click at [265, 410] on img at bounding box center [263, 416] width 19 height 19
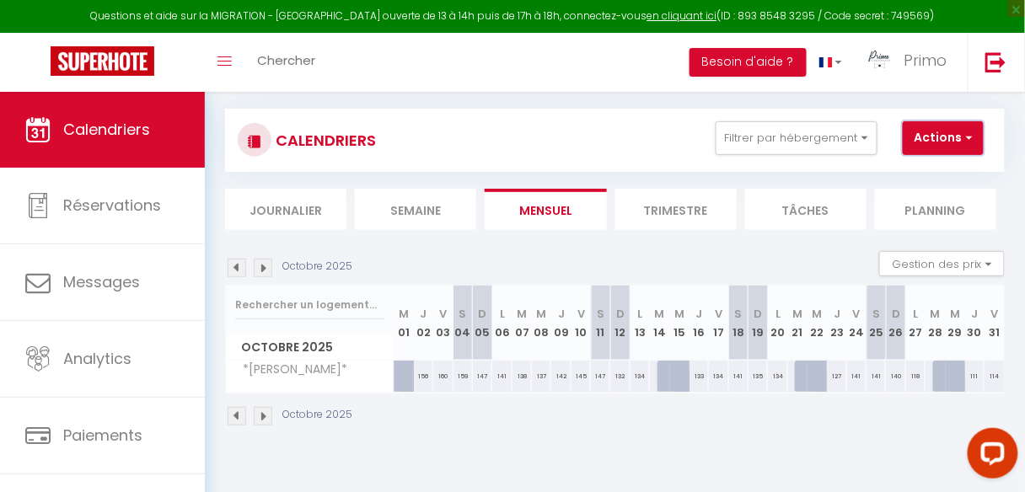
click at [960, 131] on button "Actions" at bounding box center [943, 138] width 81 height 34
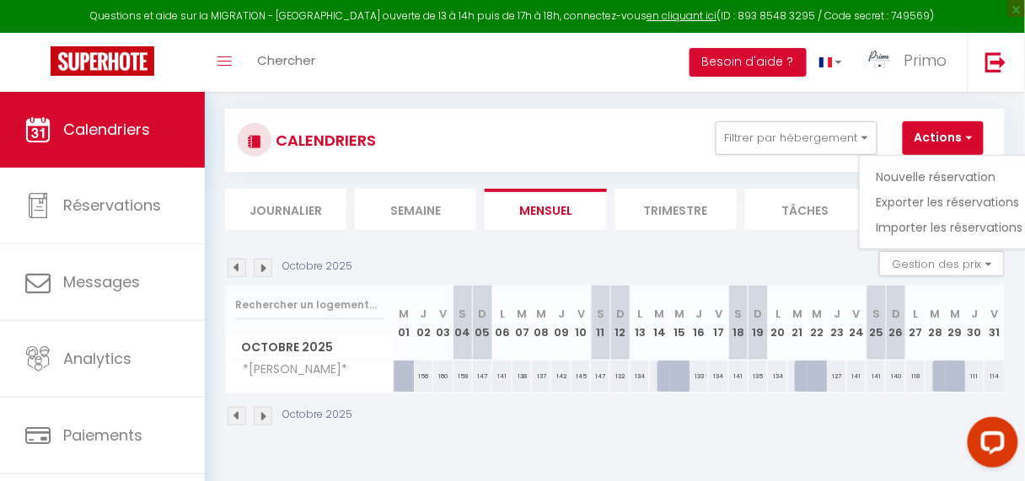
click at [636, 137] on div "CALENDRIERS Filtrer par hébergement LCD [GEOGRAPHIC_DATA] *La pause* *[PERSON_N…" at bounding box center [615, 140] width 754 height 38
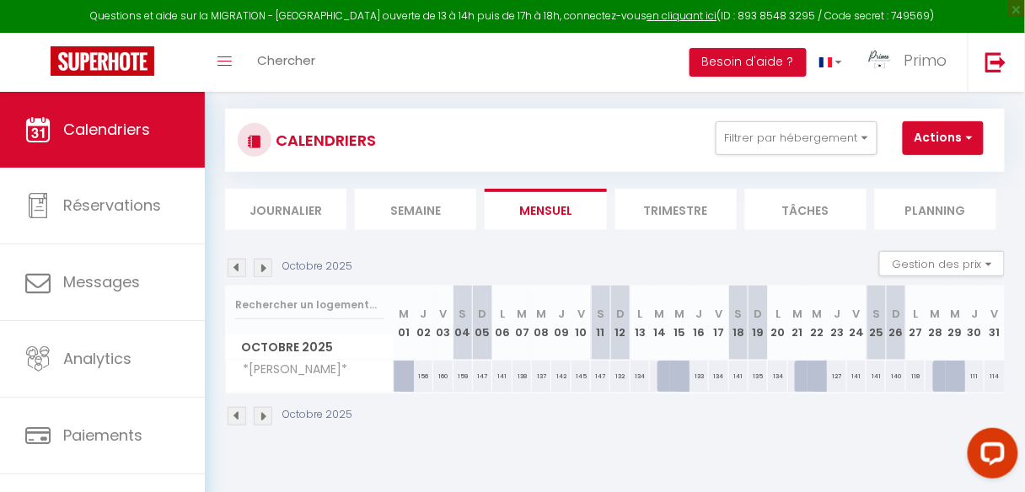
click at [443, 377] on div "160" at bounding box center [442, 376] width 19 height 31
select select "1"
type input "Ven 03 Octobre 2025"
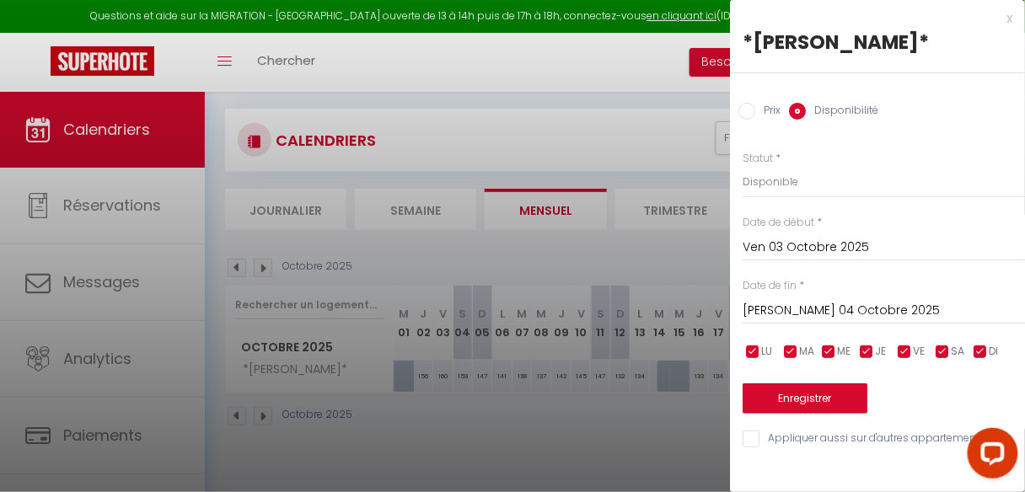
click at [802, 307] on input "[PERSON_NAME] 04 Octobre 2025" at bounding box center [884, 311] width 282 height 22
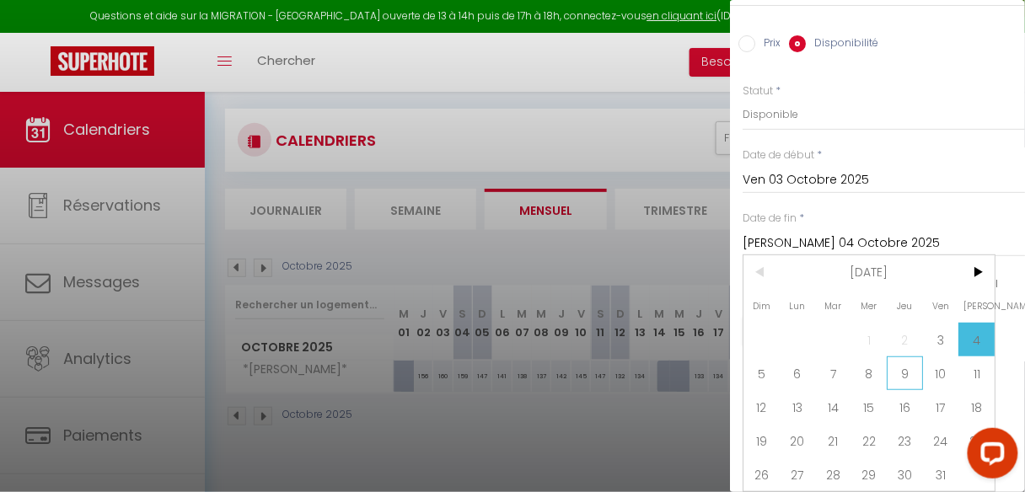
scroll to position [76, 0]
click at [789, 360] on span "6" at bounding box center [798, 374] width 36 height 34
type input "Lun 06 Octobre 2025"
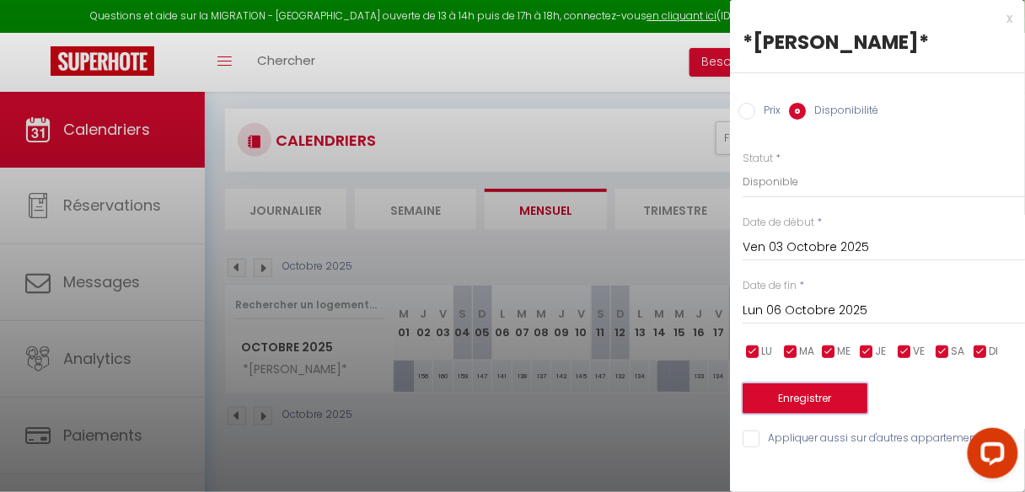
click at [816, 395] on button "Enregistrer" at bounding box center [805, 399] width 125 height 30
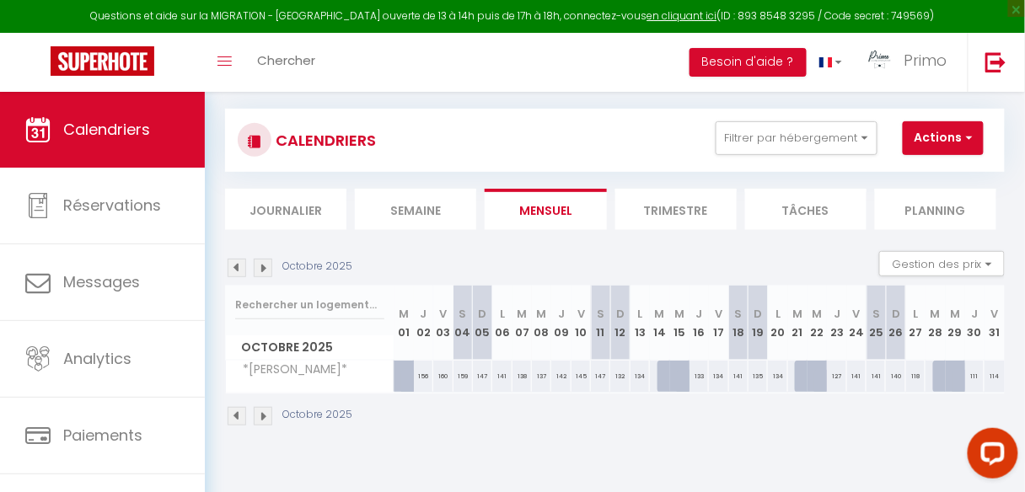
click at [263, 415] on img at bounding box center [263, 416] width 19 height 19
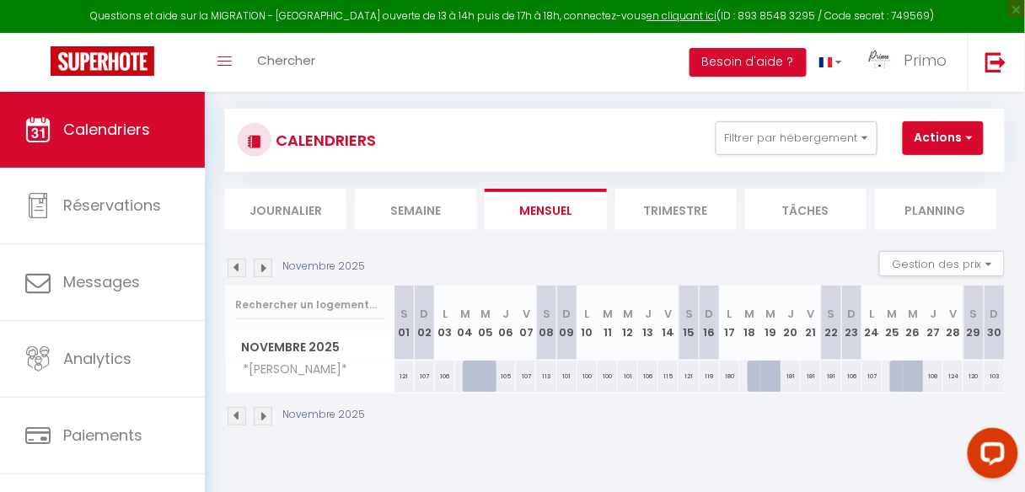
click at [263, 415] on img at bounding box center [263, 416] width 19 height 19
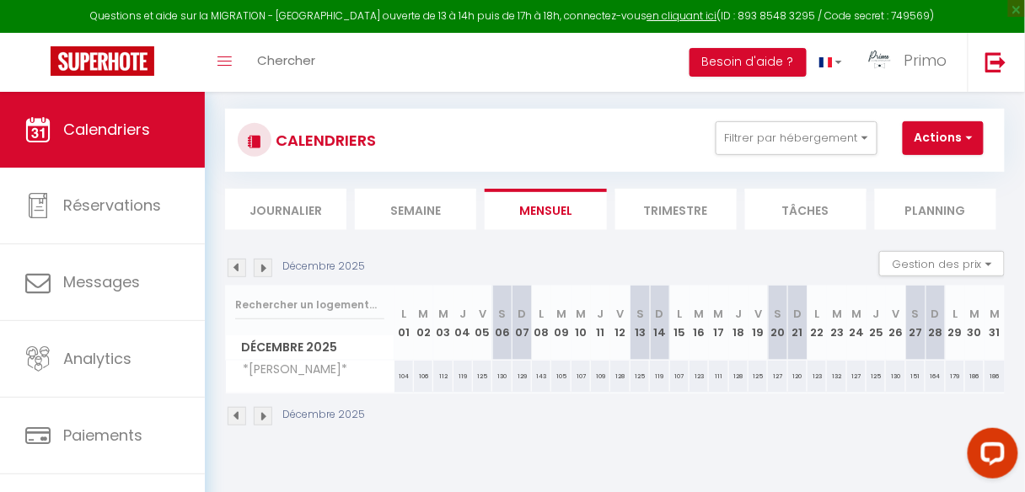
click at [236, 415] on img at bounding box center [237, 416] width 19 height 19
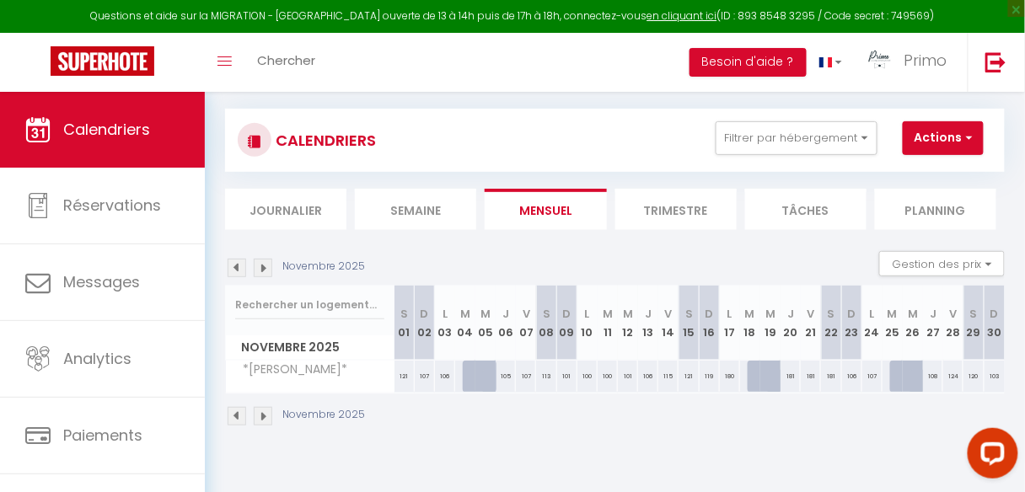
click at [233, 268] on img at bounding box center [237, 268] width 19 height 19
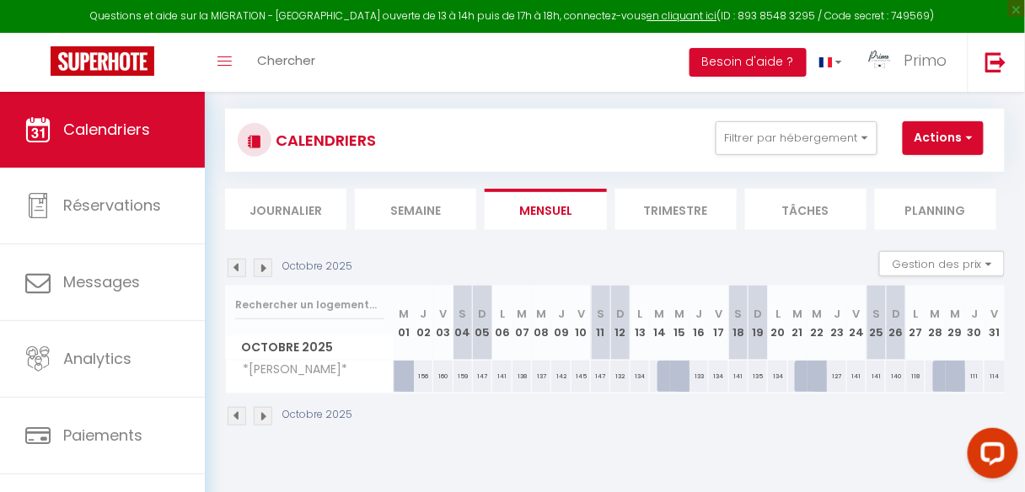
click at [233, 264] on img at bounding box center [237, 268] width 19 height 19
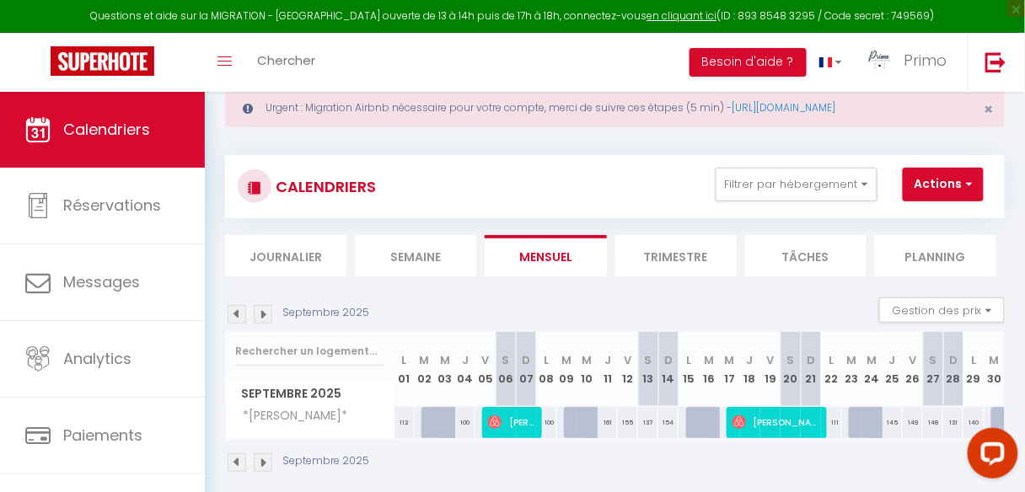
scroll to position [91, 0]
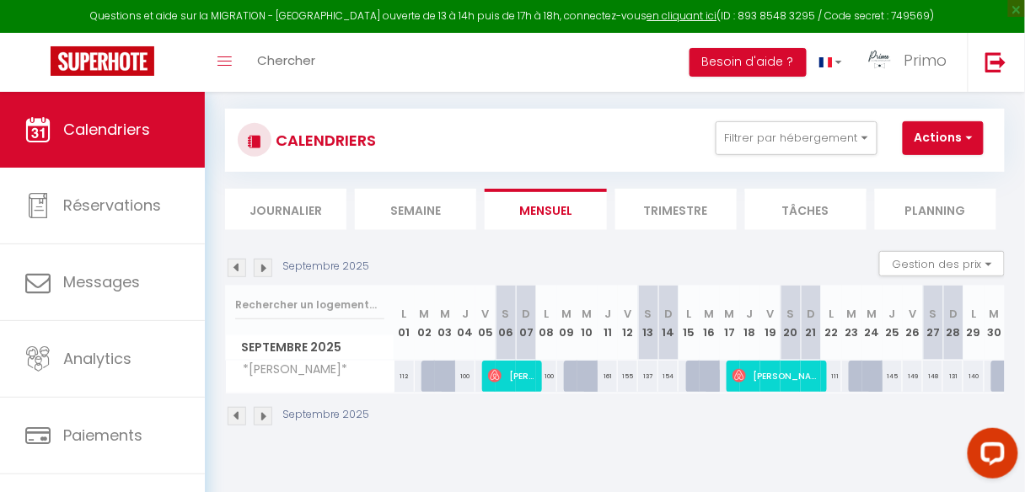
click at [260, 412] on img at bounding box center [263, 416] width 19 height 19
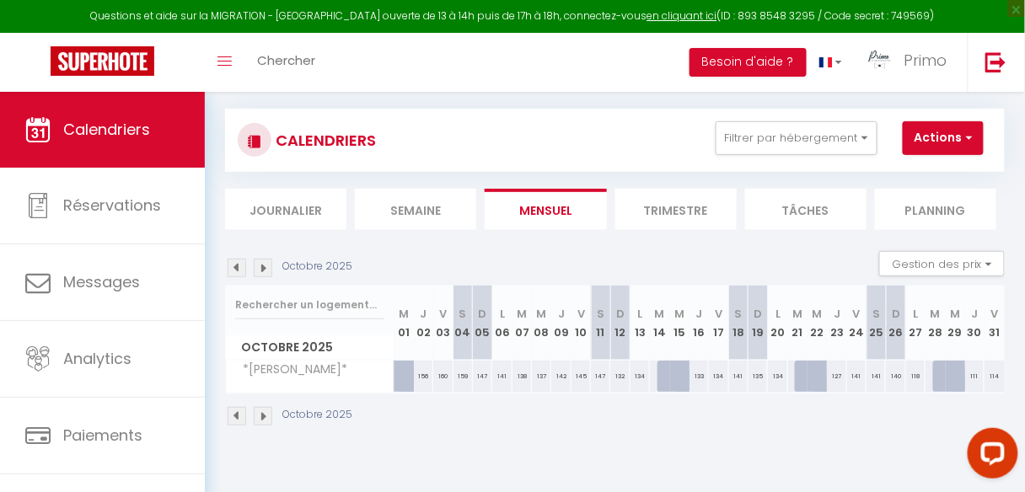
click at [261, 412] on img at bounding box center [263, 416] width 19 height 19
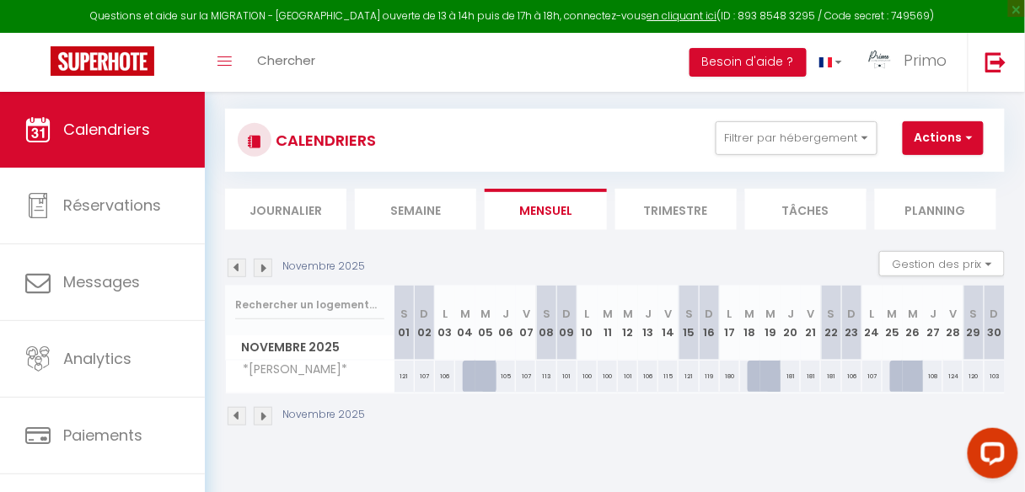
click at [261, 412] on img at bounding box center [263, 416] width 19 height 19
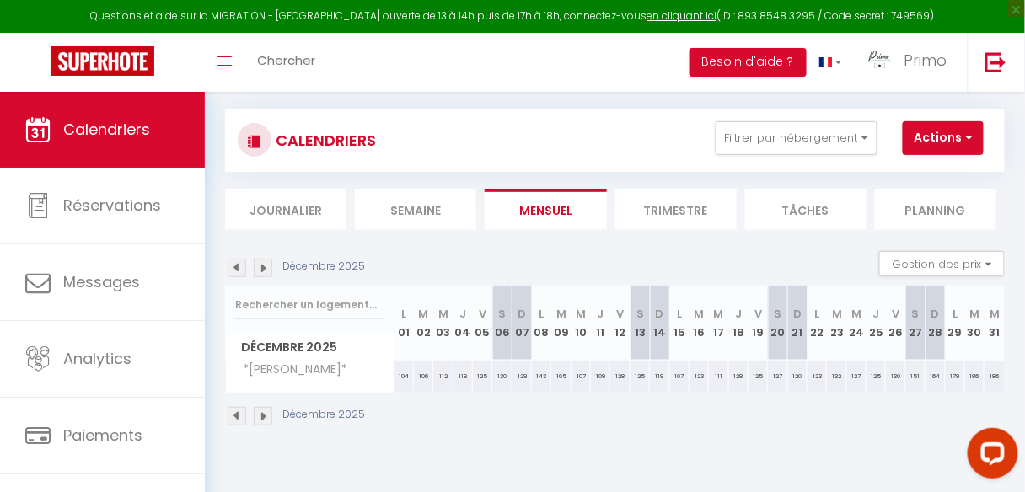
click at [238, 419] on img at bounding box center [237, 416] width 19 height 19
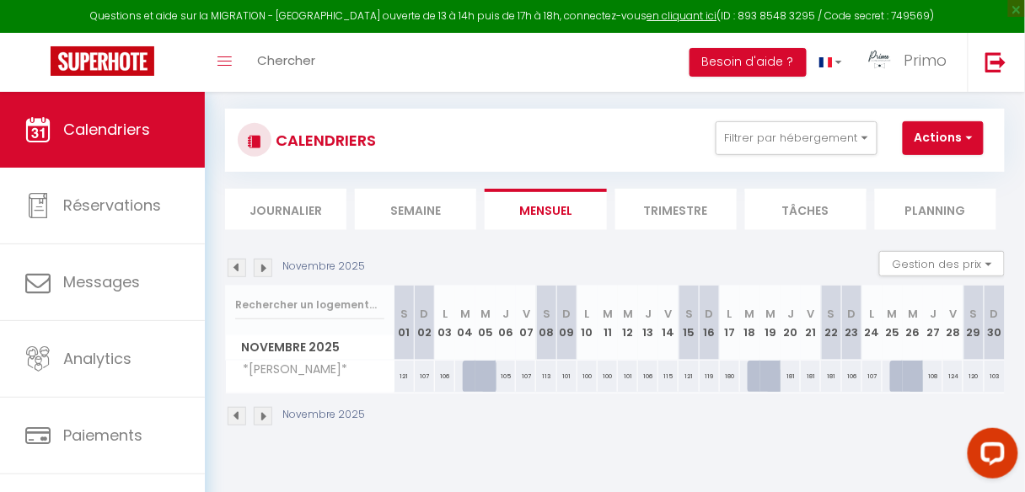
click at [238, 419] on img at bounding box center [237, 416] width 19 height 19
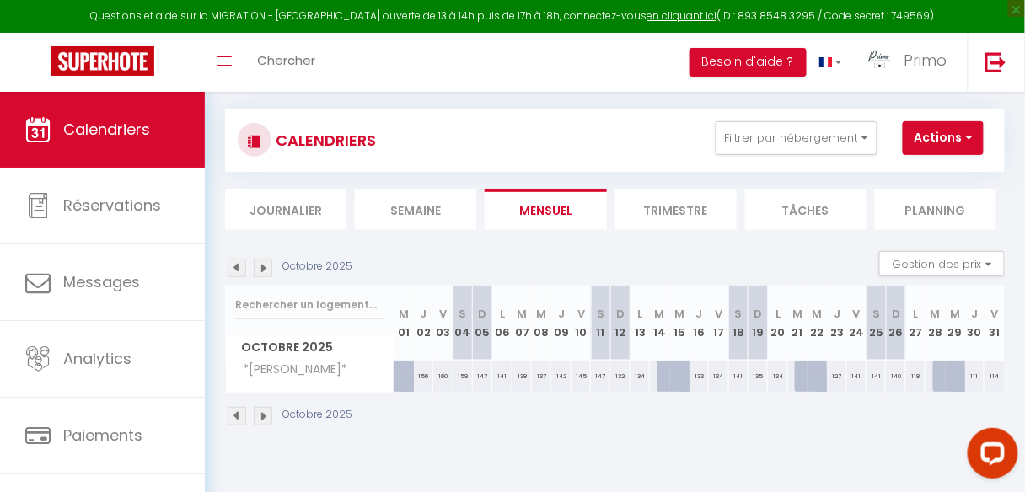
click at [265, 413] on img at bounding box center [263, 416] width 19 height 19
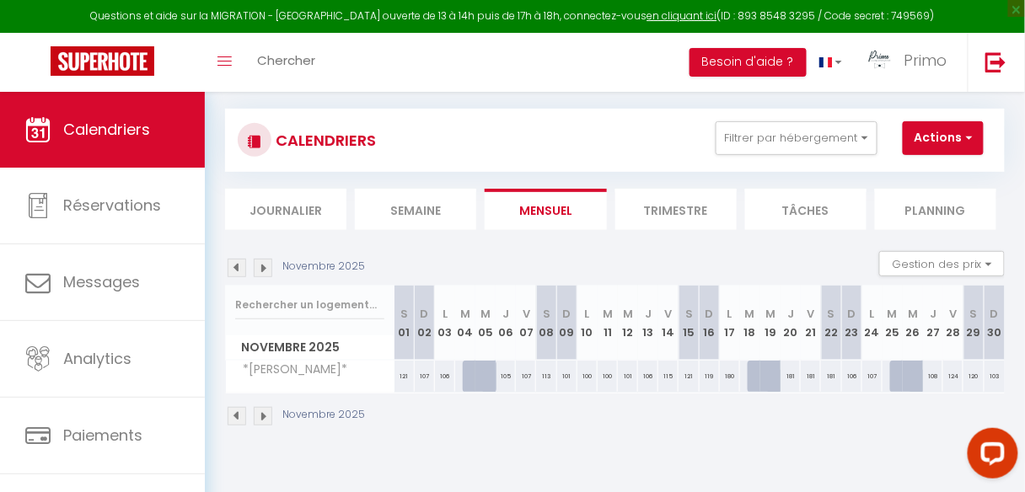
click at [265, 413] on img at bounding box center [263, 416] width 19 height 19
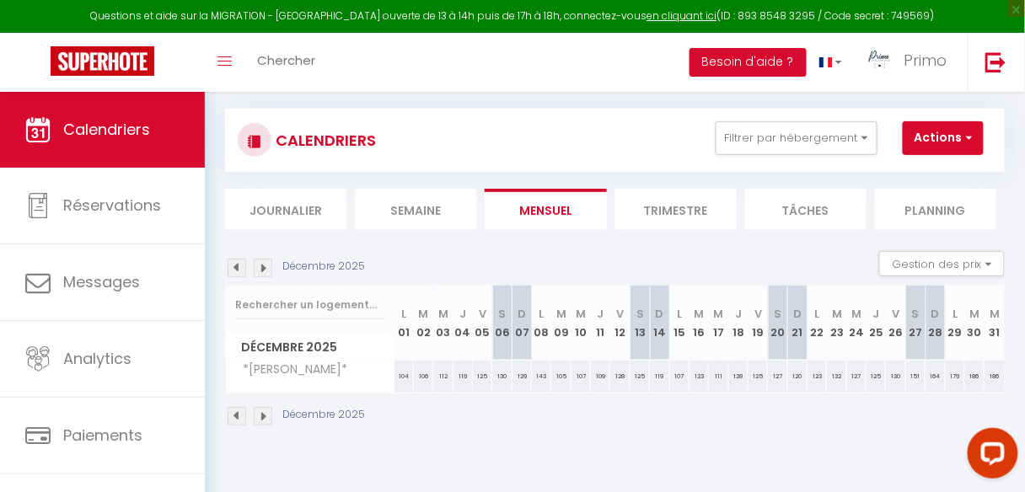
click at [265, 413] on img at bounding box center [263, 416] width 19 height 19
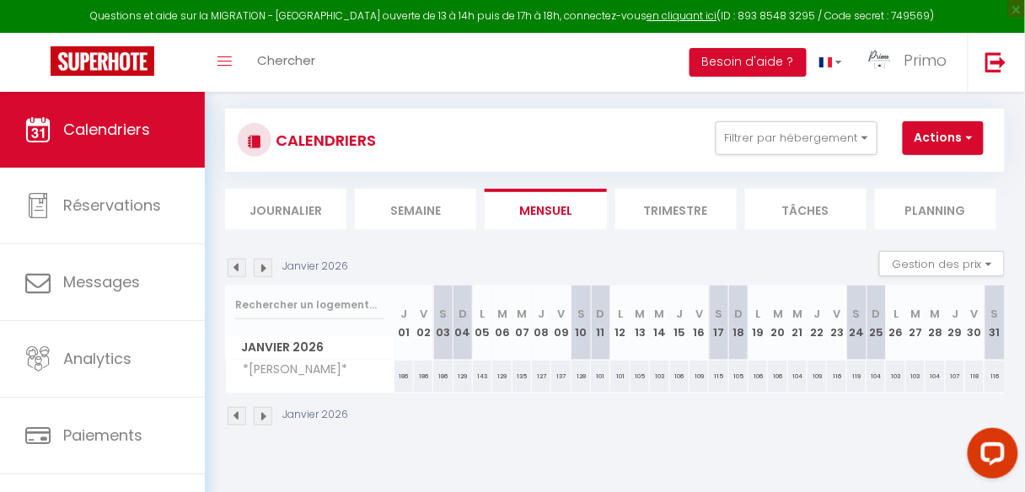
click at [265, 413] on img at bounding box center [263, 416] width 19 height 19
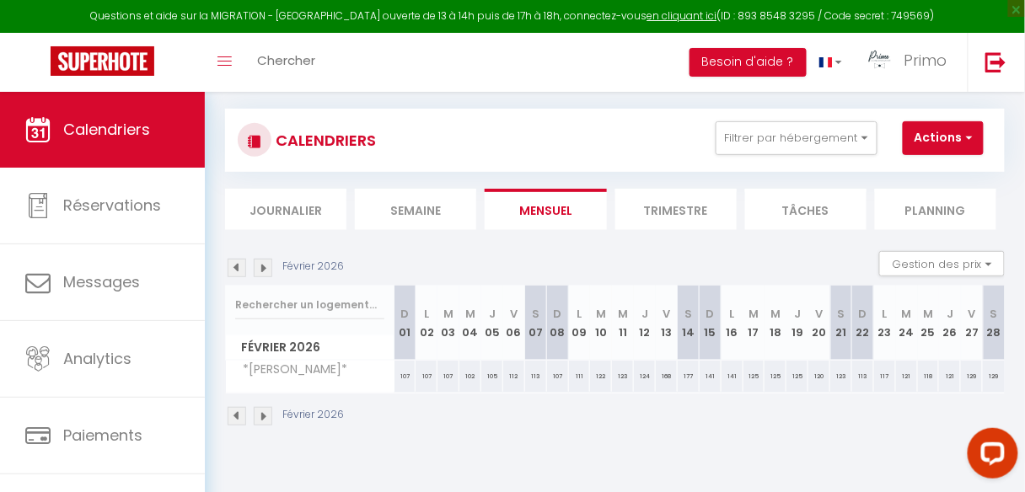
click at [265, 413] on img at bounding box center [263, 416] width 19 height 19
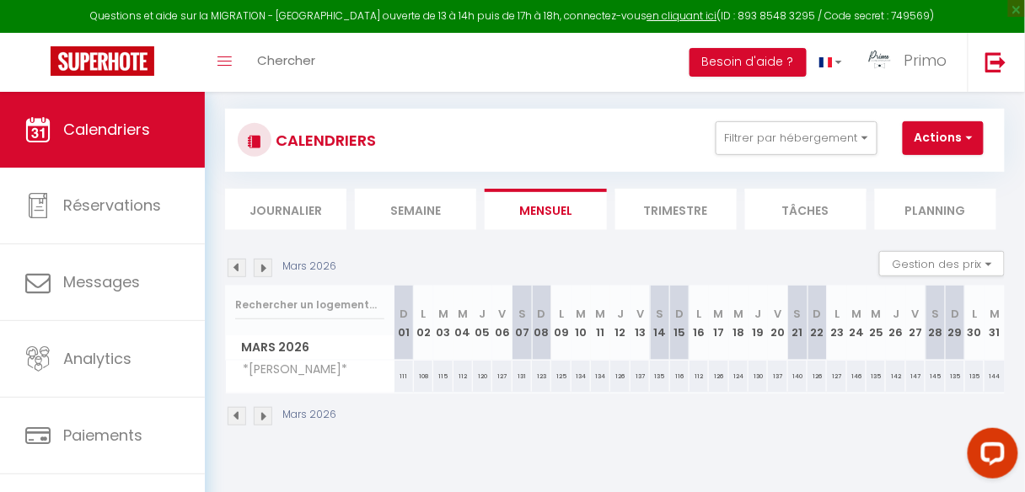
click at [243, 412] on img at bounding box center [237, 416] width 19 height 19
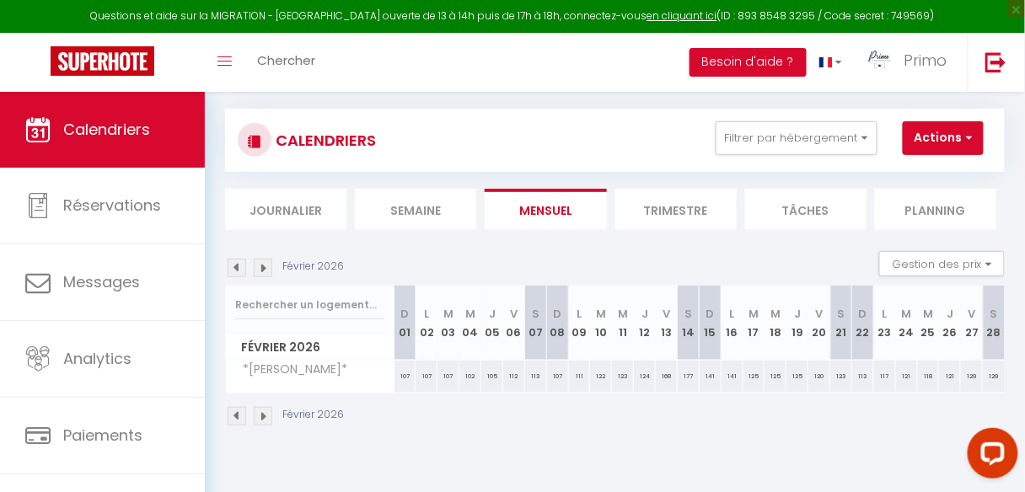
click at [243, 412] on img at bounding box center [237, 416] width 19 height 19
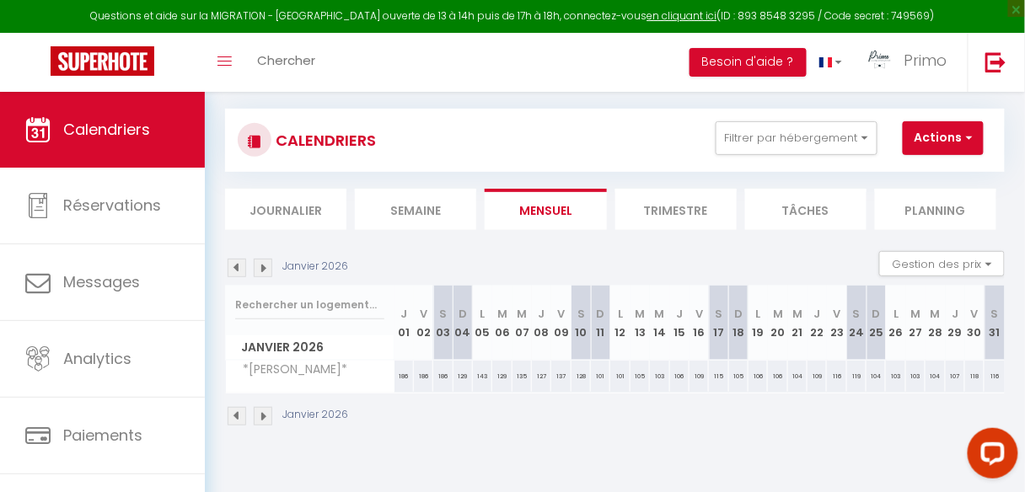
click at [243, 412] on img at bounding box center [237, 416] width 19 height 19
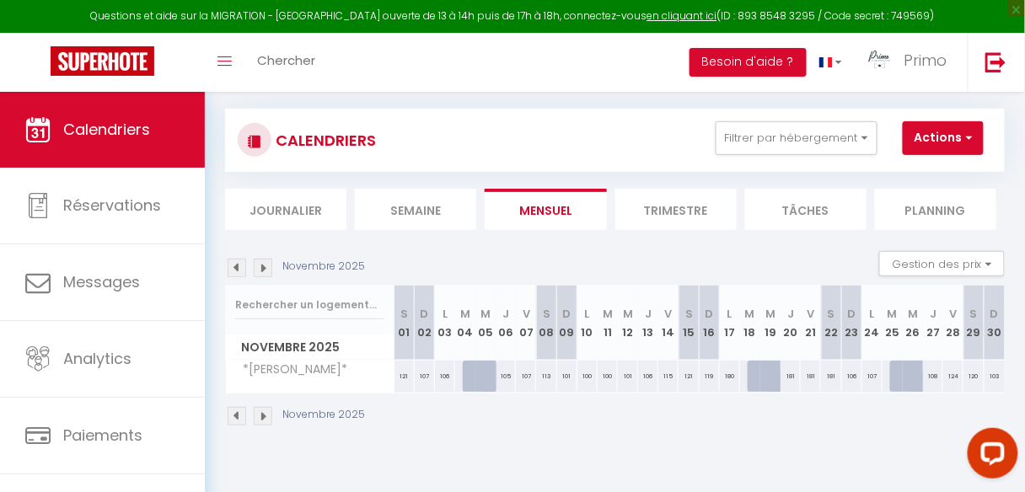
click at [243, 412] on img at bounding box center [237, 416] width 19 height 19
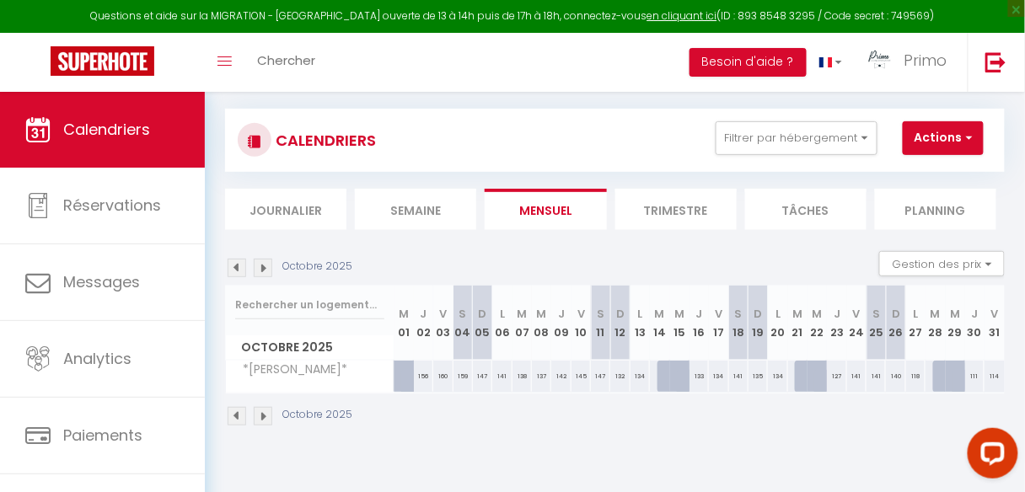
click at [243, 412] on img at bounding box center [237, 416] width 19 height 19
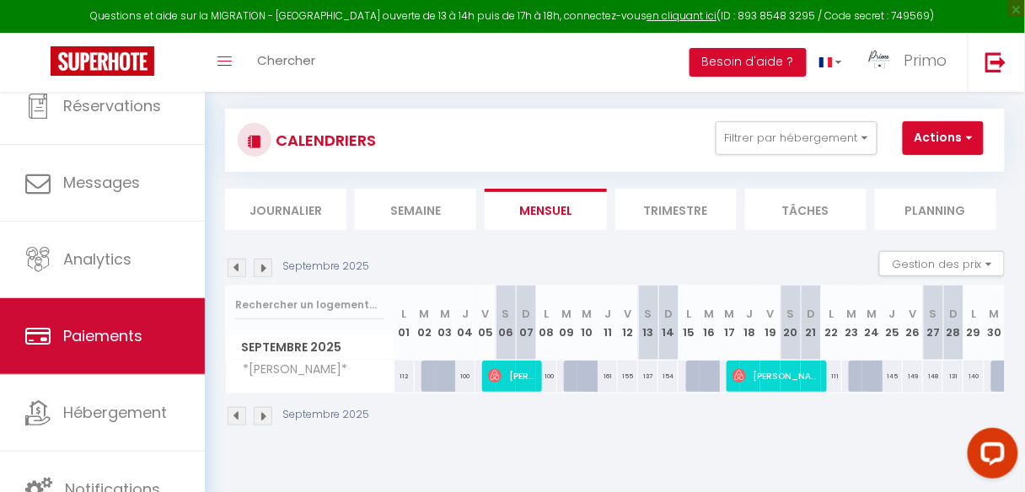
scroll to position [100, 0]
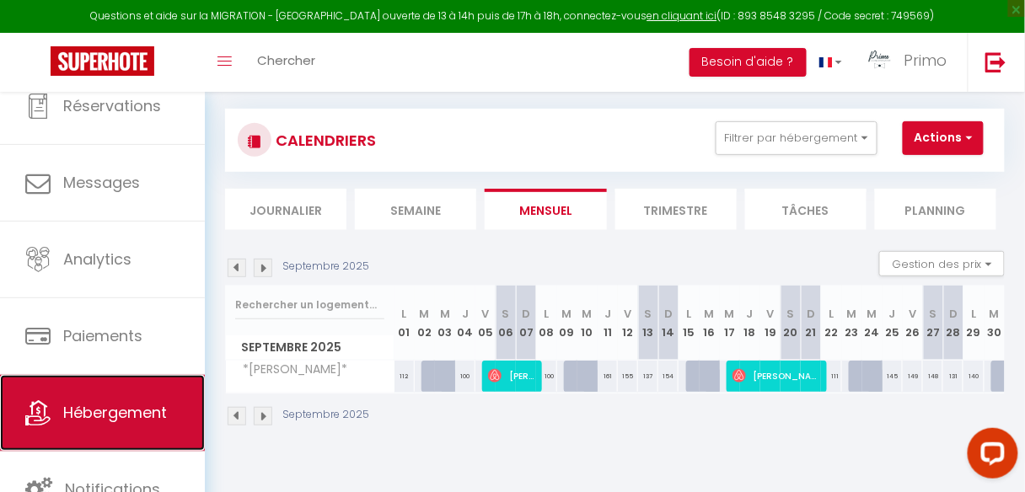
click at [141, 397] on link "Hébergement" at bounding box center [102, 413] width 205 height 76
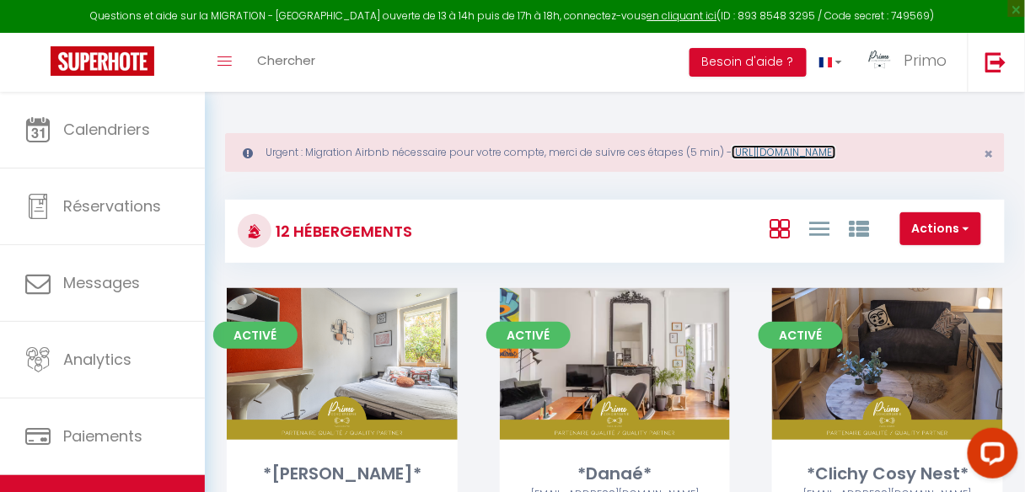
click at [792, 145] on link "[URL][DOMAIN_NAME]" at bounding box center [784, 152] width 105 height 14
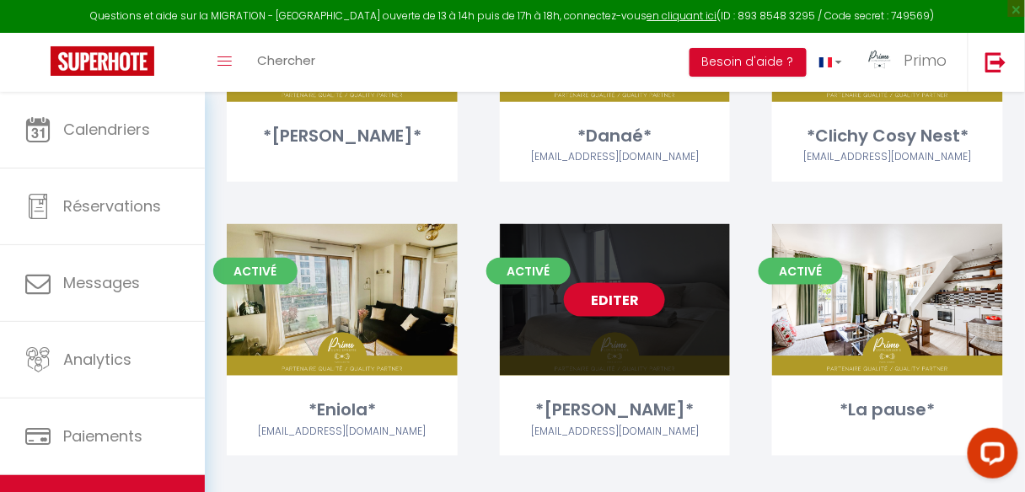
scroll to position [337, 0]
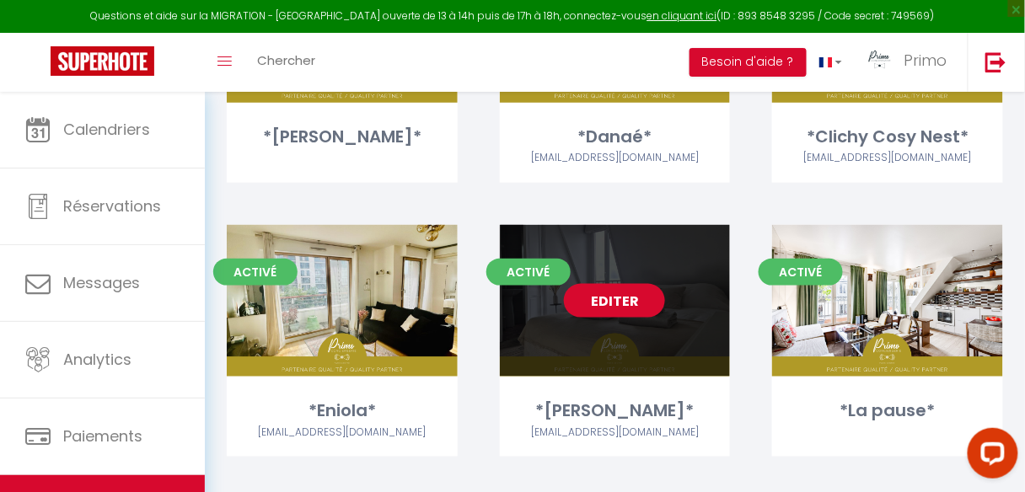
click at [636, 303] on link "Editer" at bounding box center [614, 301] width 101 height 34
select select "3"
select select "2"
select select "1"
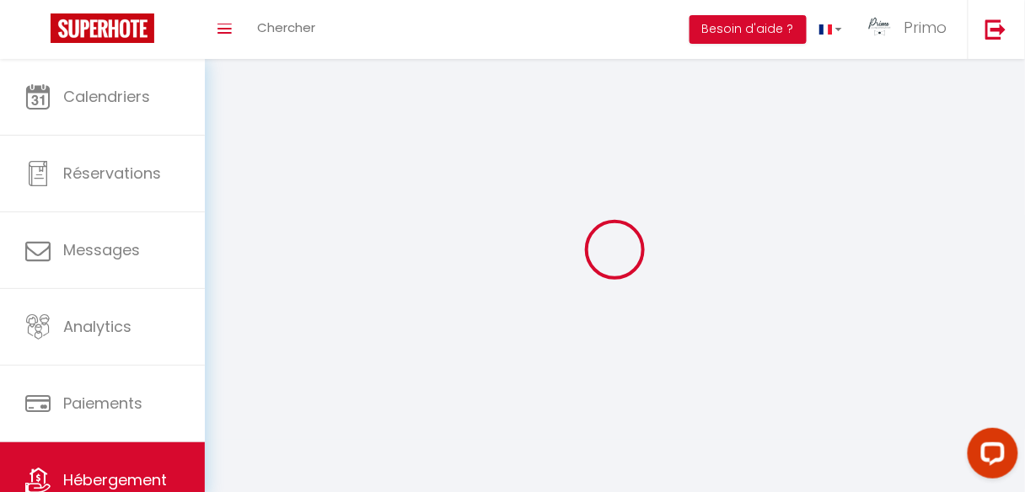
select select
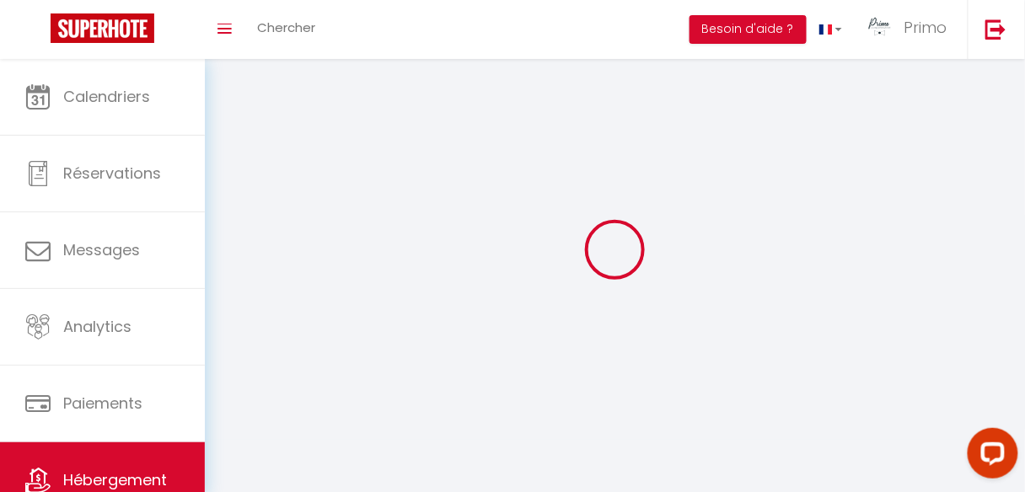
select select
checkbox input "false"
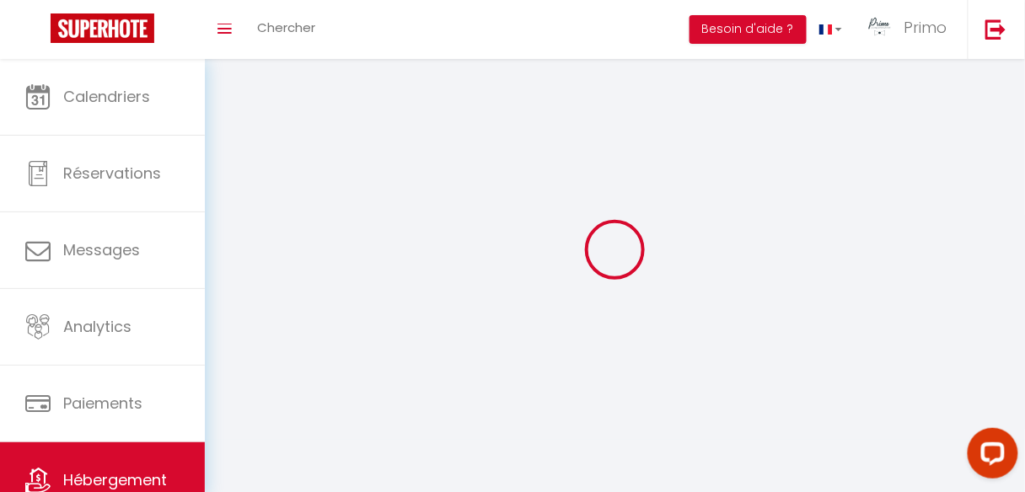
select select
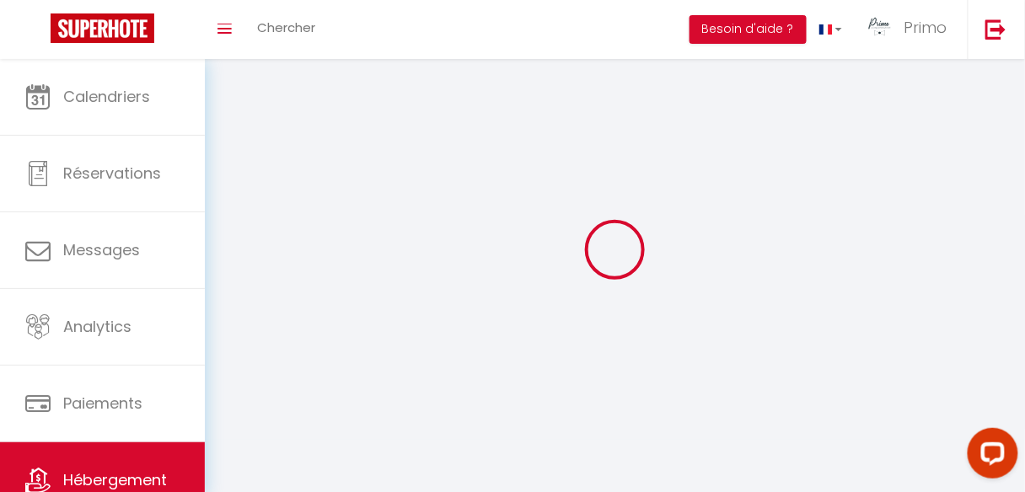
select select
checkbox input "false"
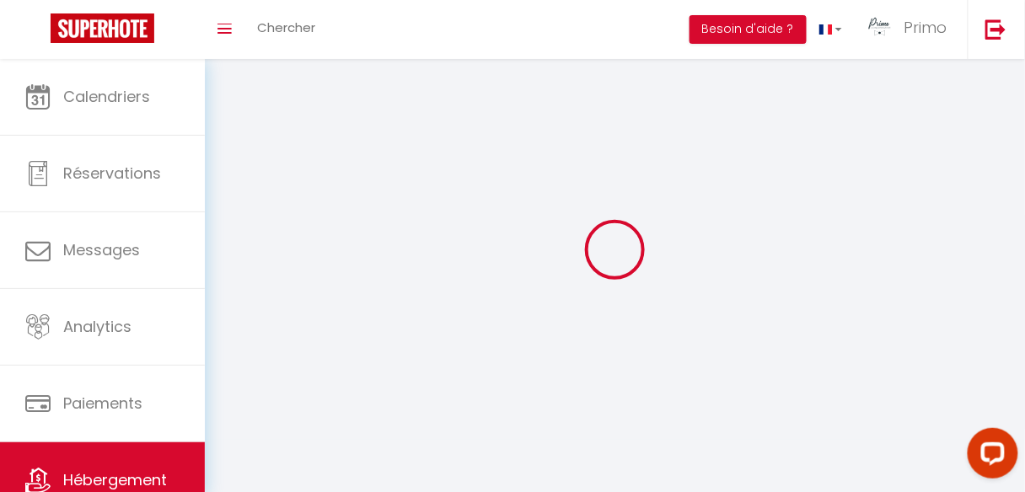
checkbox input "false"
select select
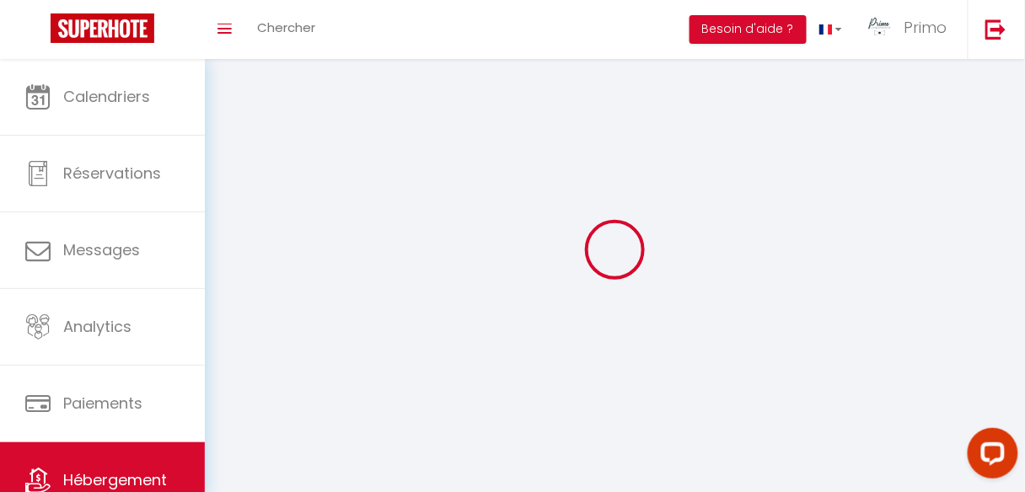
select select
checkbox input "false"
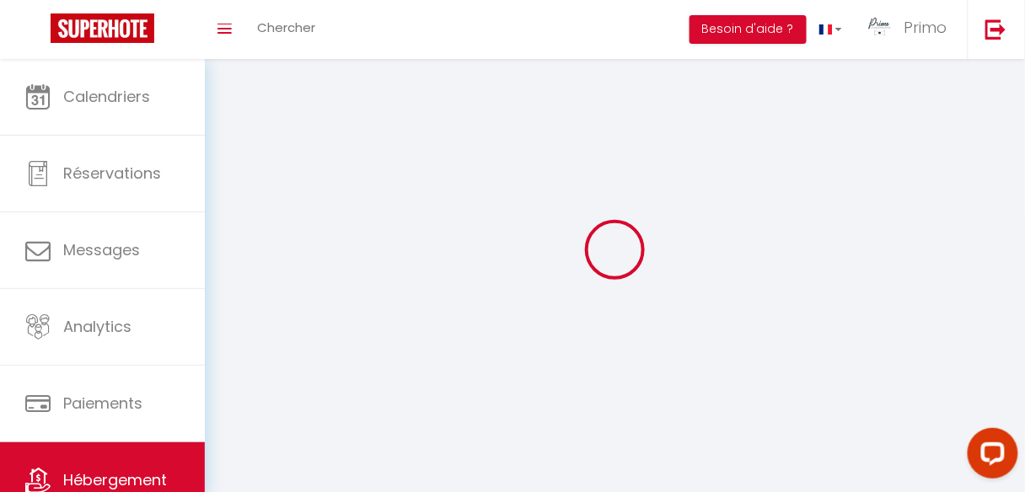
checkbox input "false"
select select
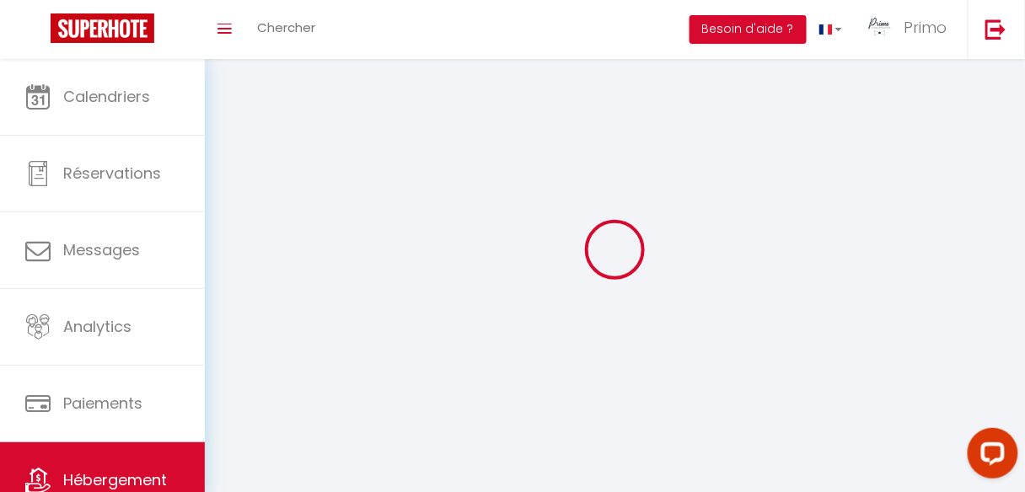
select select "28"
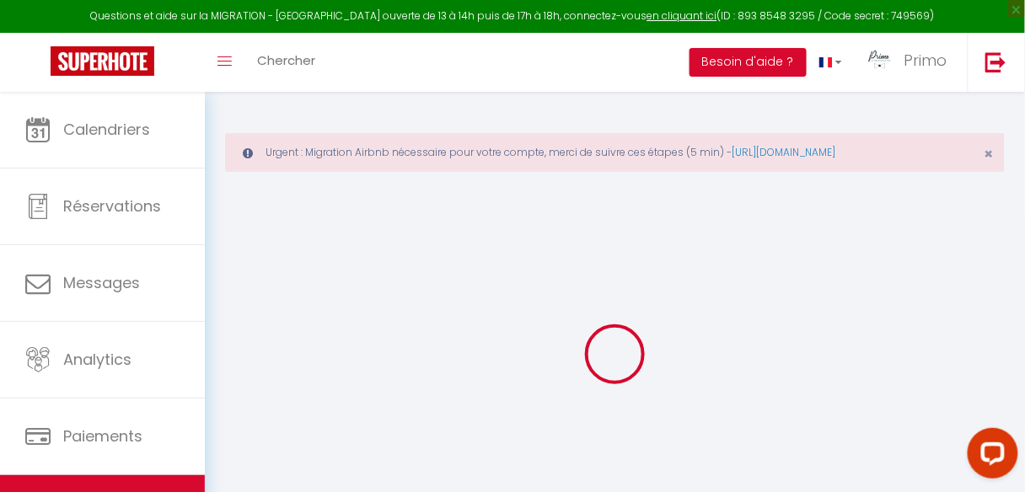
select select
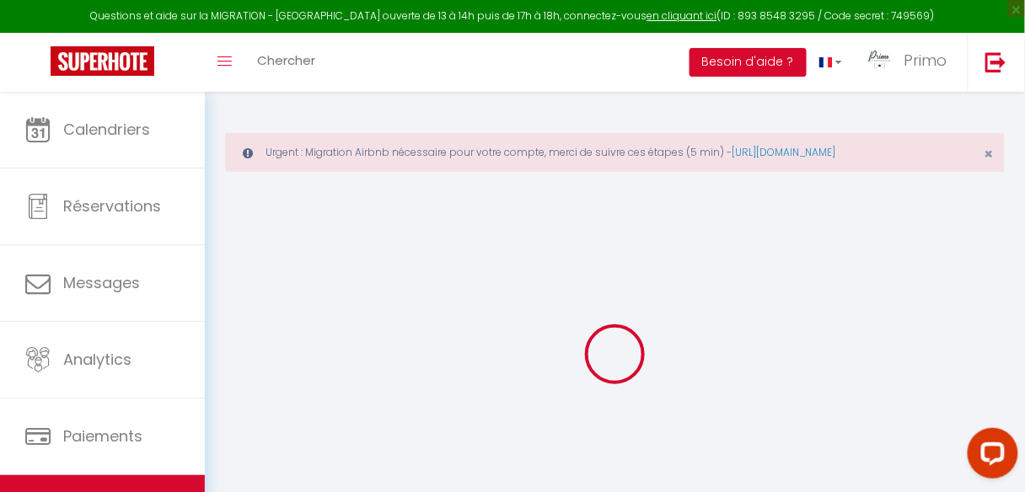
select select
checkbox input "false"
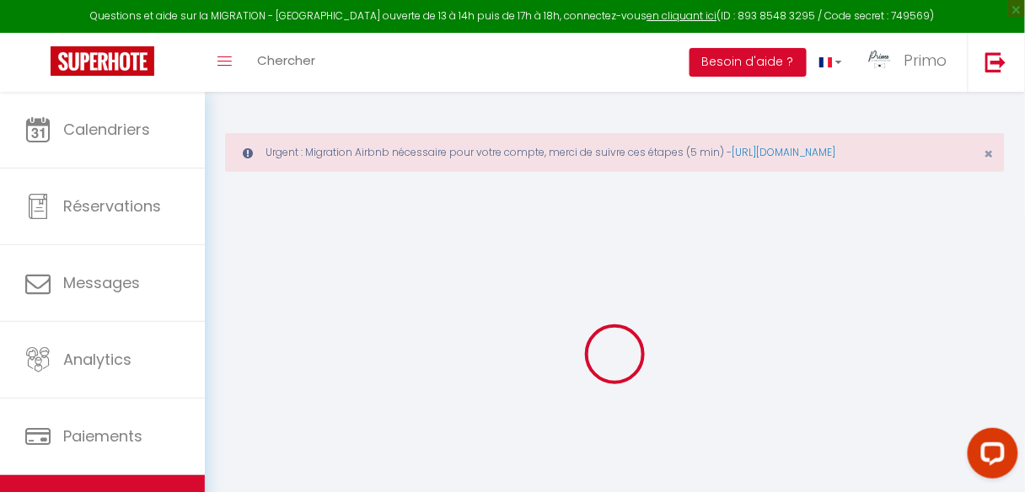
select select
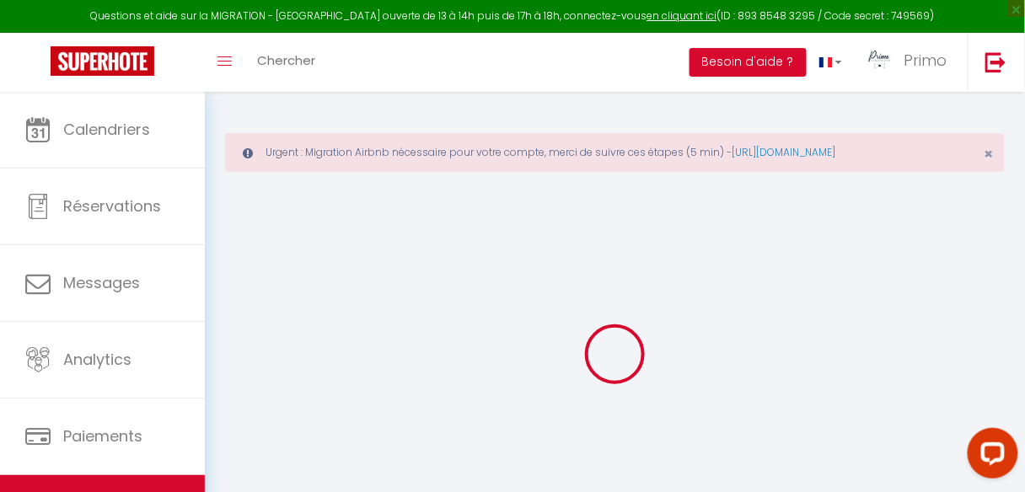
select select
checkbox input "false"
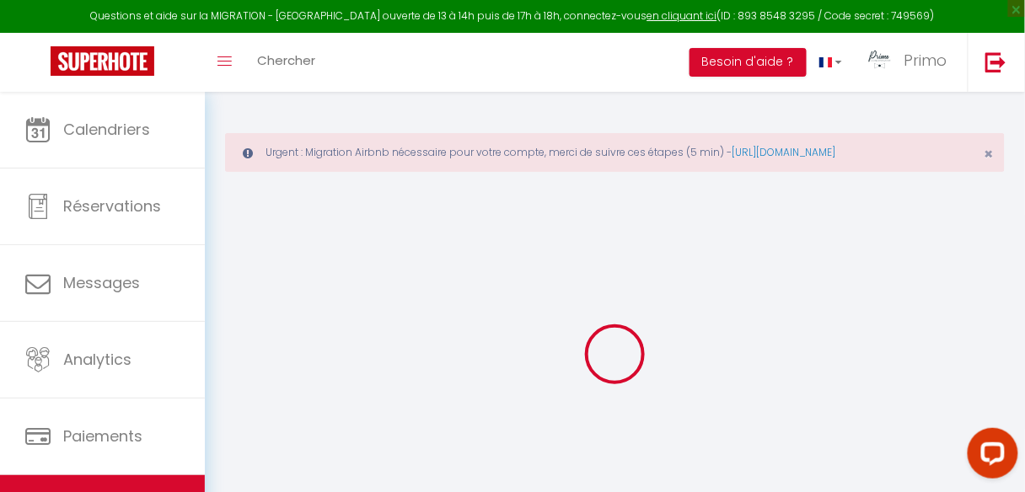
checkbox input "false"
select select
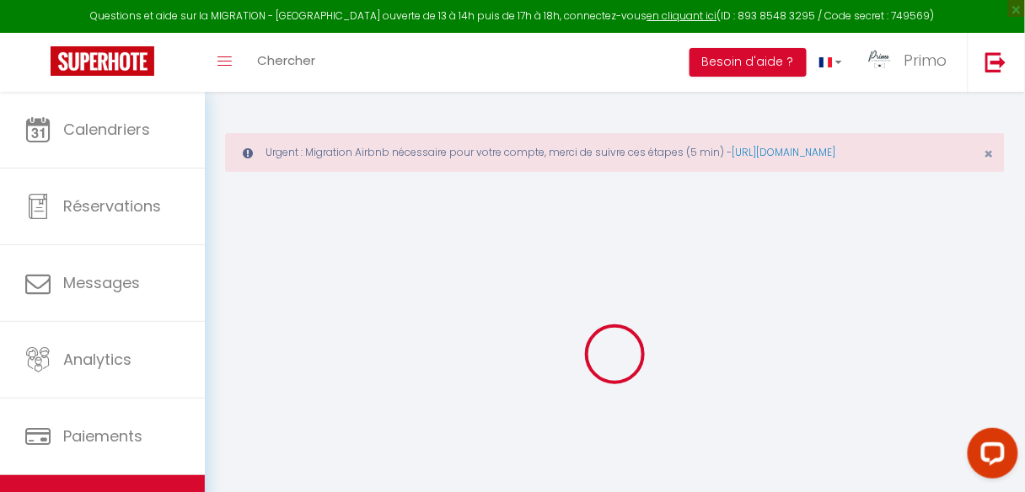
select select
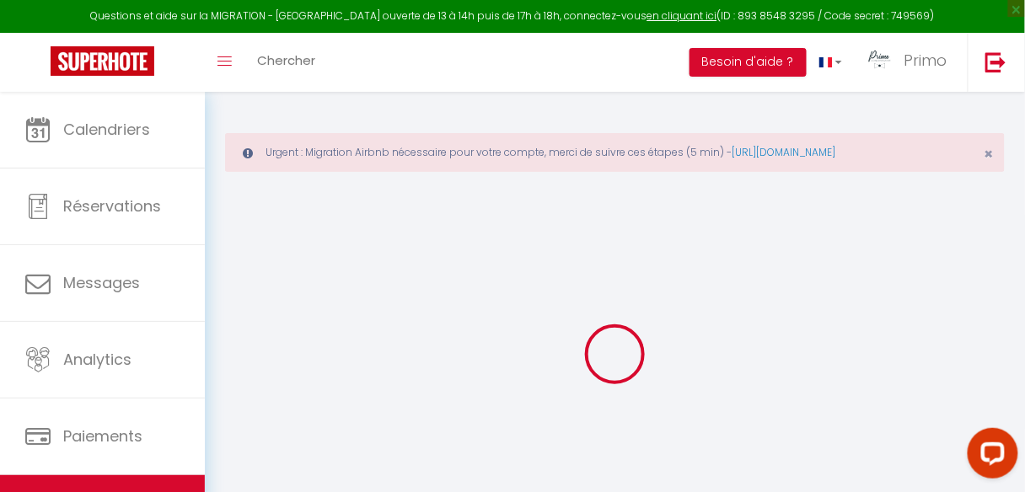
checkbox input "false"
select select
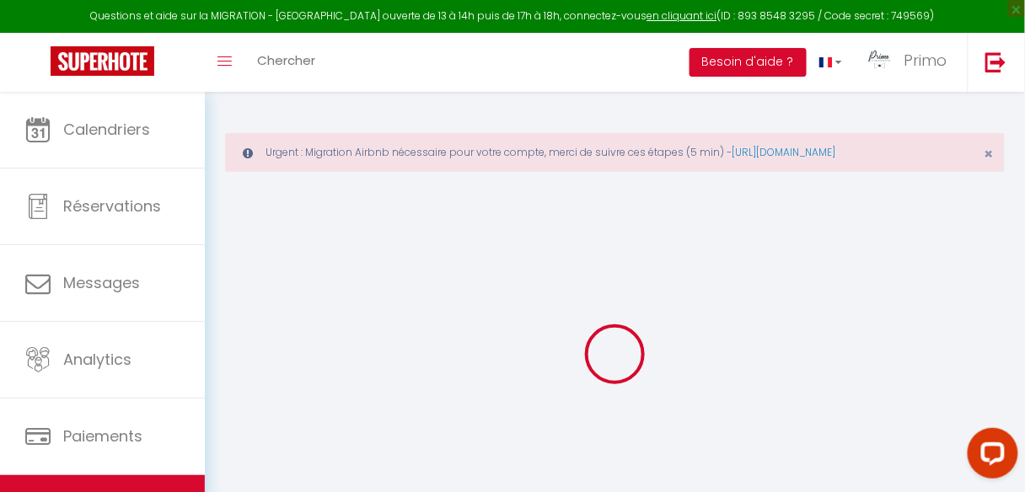
select select
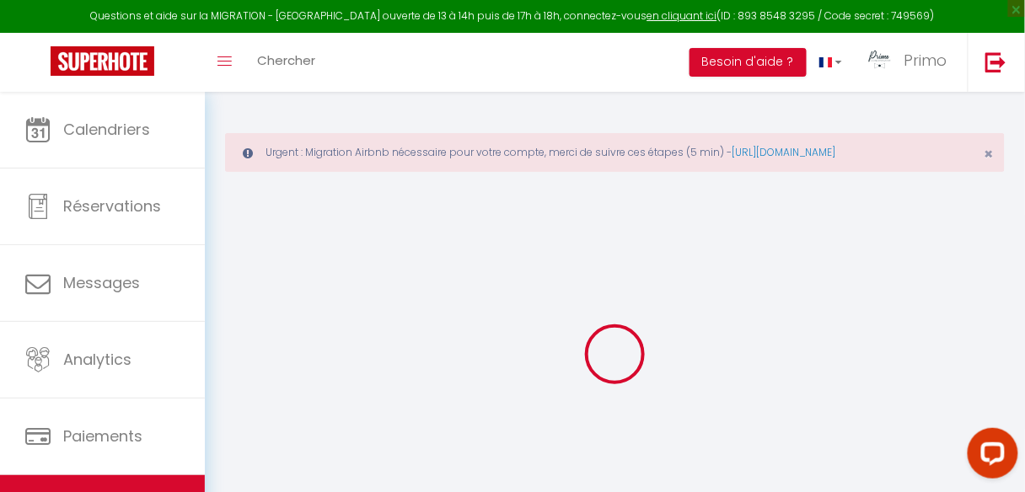
select select
checkbox input "false"
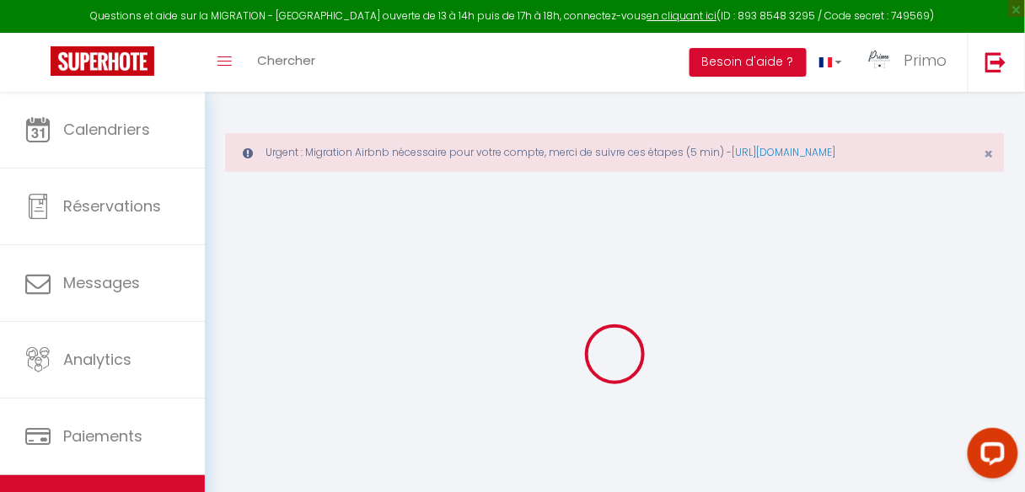
checkbox input "false"
select select
type input "*[PERSON_NAME]*"
type input "Naïk"
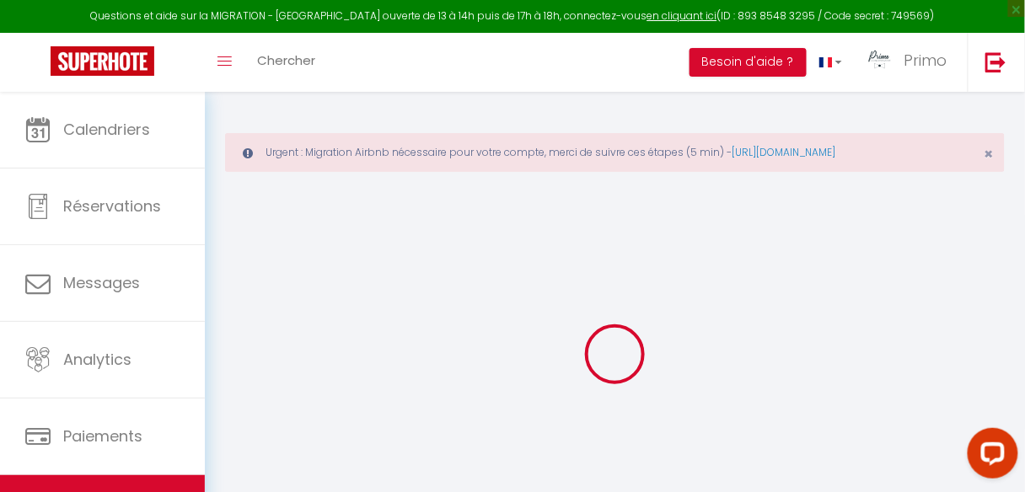
type input "Brochec"
type input "[STREET_ADDRESS]"
type input "75009"
type input "[GEOGRAPHIC_DATA]"
select select "2"
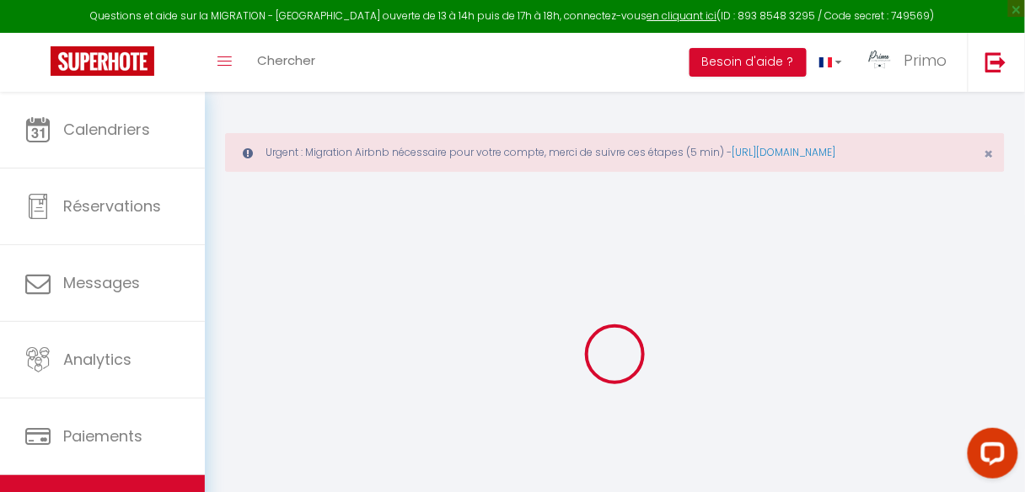
select select "0"
type input "85"
type input "50"
select select
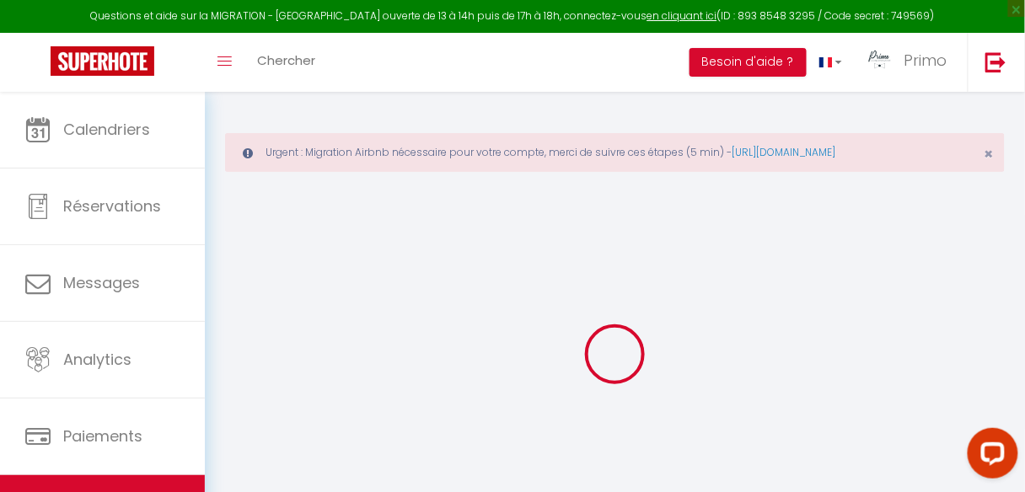
select select
type input "[STREET_ADDRESS]"
type input "75009"
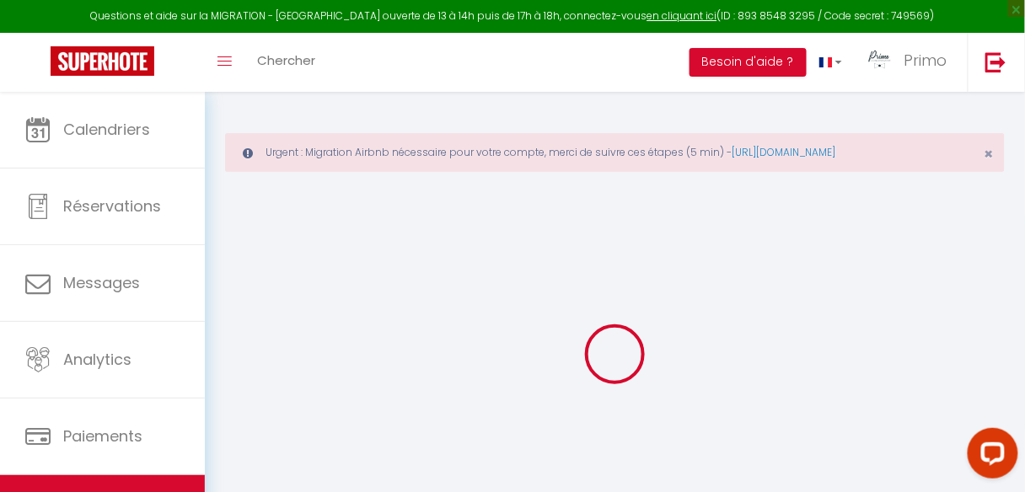
type input "[GEOGRAPHIC_DATA]"
type input "[EMAIL_ADDRESS][DOMAIN_NAME]"
select select
checkbox input "true"
checkbox input "false"
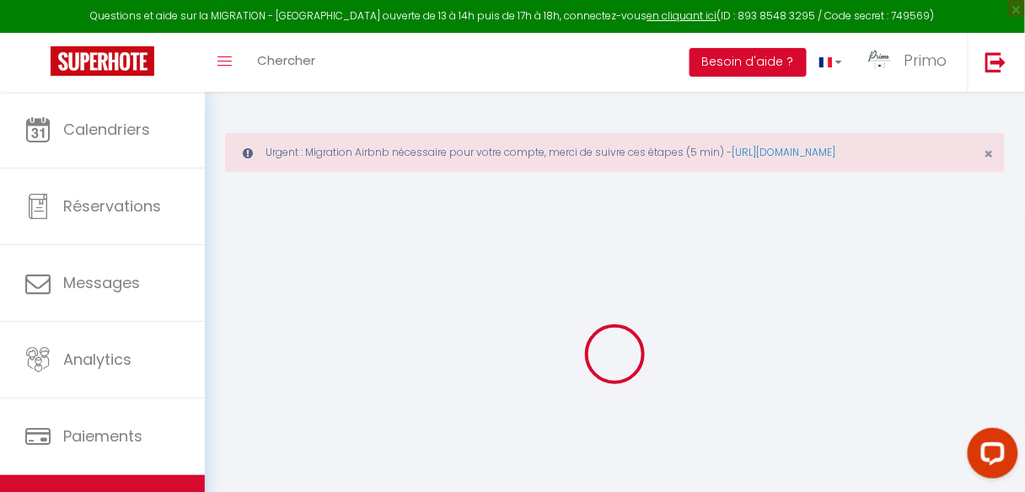
checkbox input "false"
type input "25"
type input "0"
type input "25"
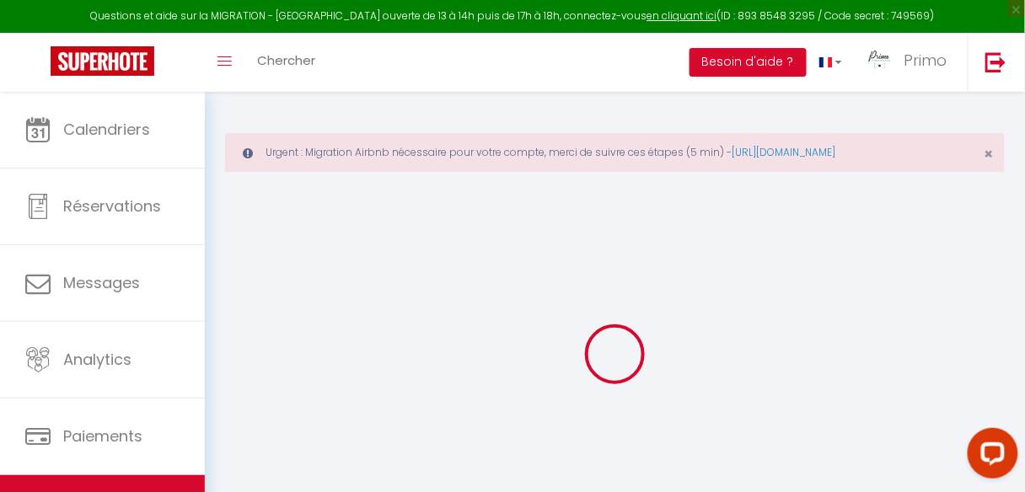
type input "0"
select select
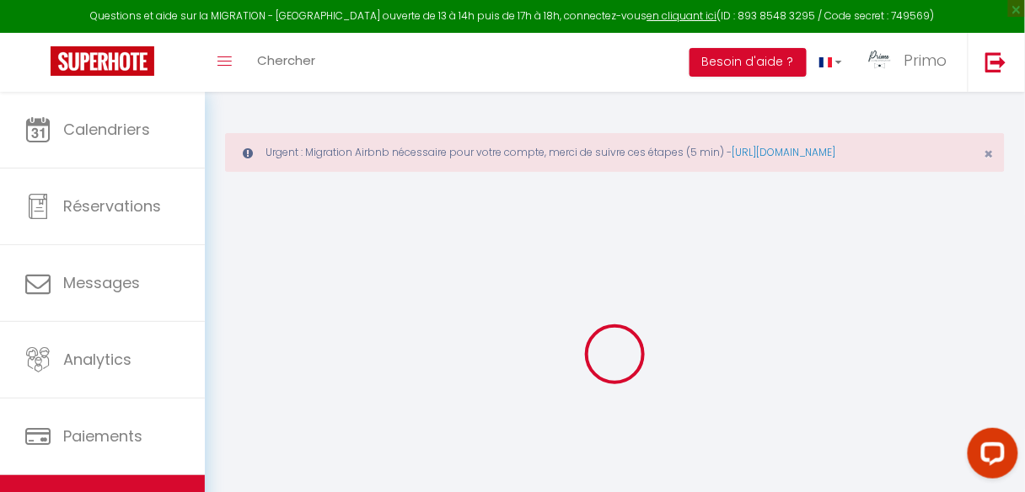
select select
checkbox input "true"
checkbox input "false"
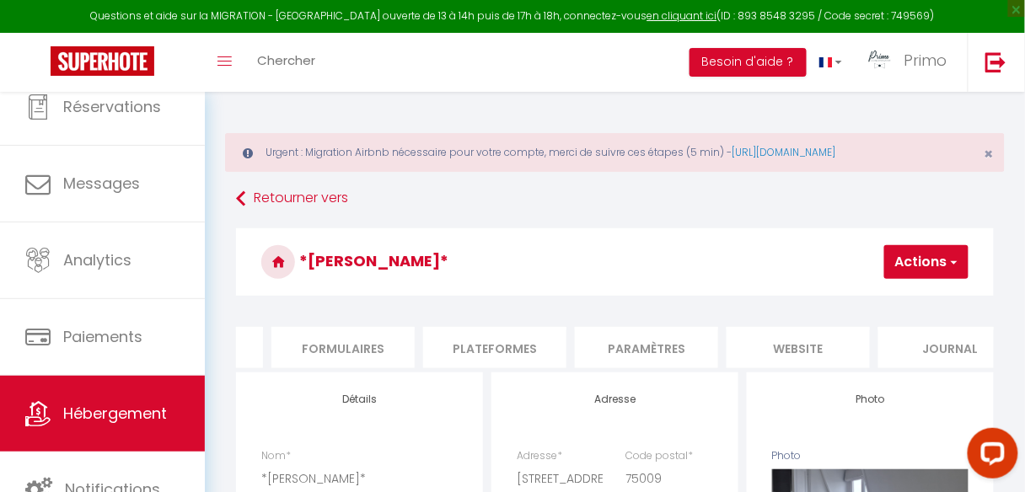
scroll to position [0, 722]
click at [493, 343] on li "Plateformes" at bounding box center [496, 347] width 143 height 41
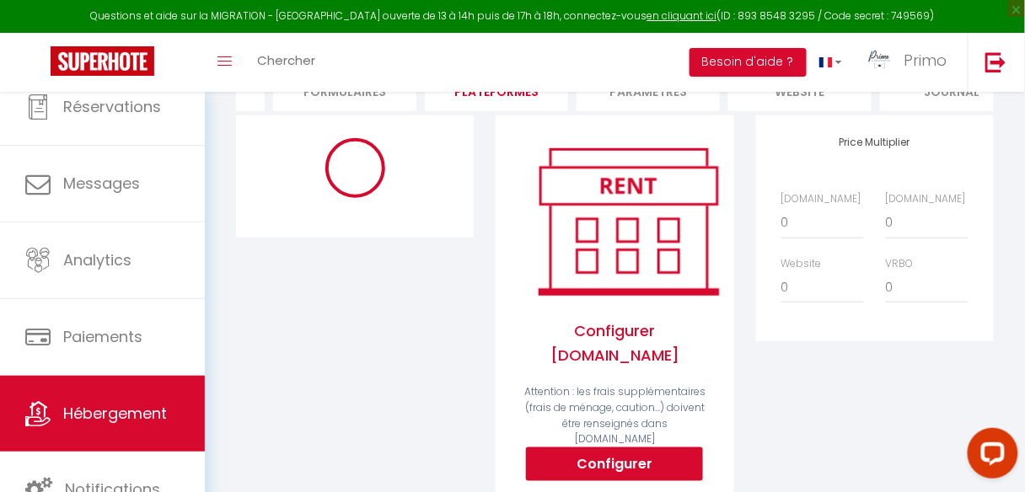
scroll to position [270, 0]
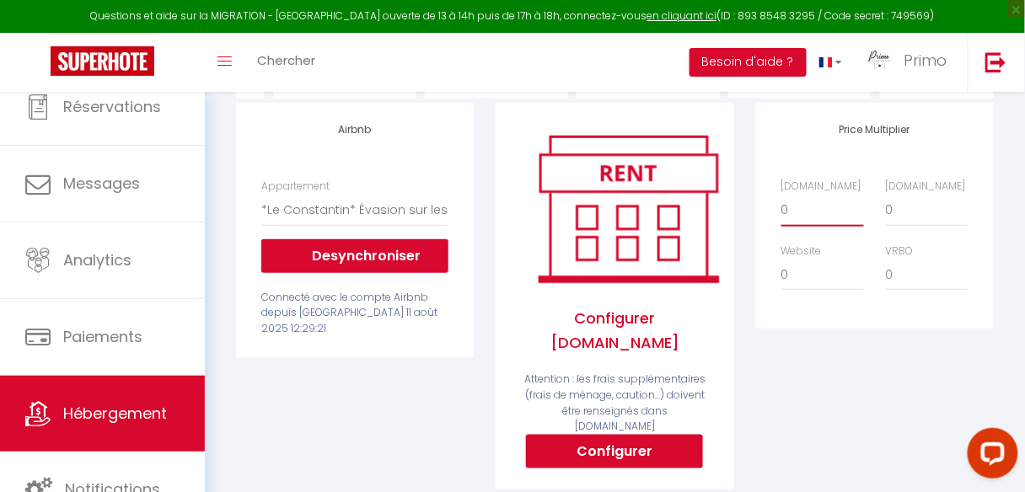
click at [826, 224] on select "0 + 1 % + 2 % + 3 % + 4 % + 5 % + 6 % + 7 % + 8 % + 9 %" at bounding box center [822, 210] width 83 height 32
click at [781, 203] on select "0 + 1 % + 2 % + 3 % + 4 % + 5 % + 6 % + 7 % + 8 % + 9 %" at bounding box center [822, 210] width 83 height 32
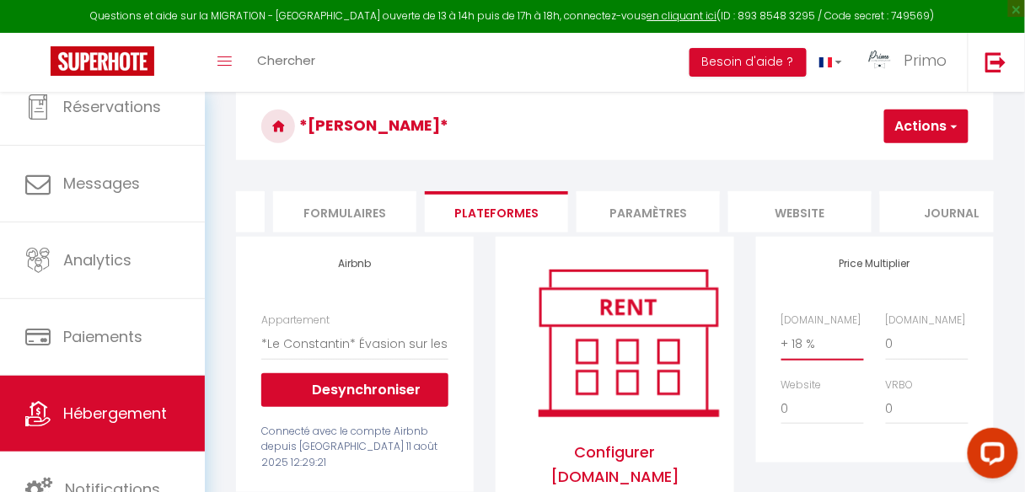
scroll to position [135, 0]
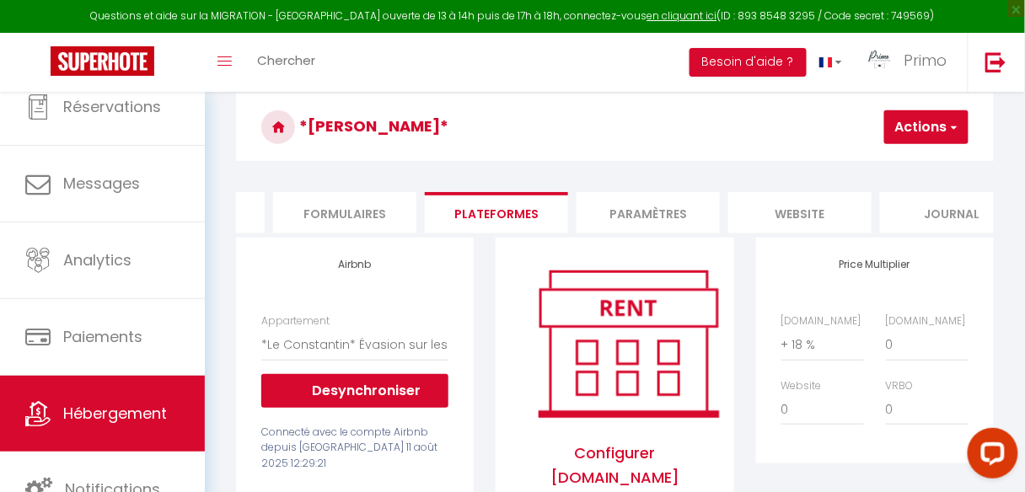
click at [935, 126] on button "Actions" at bounding box center [926, 127] width 84 height 34
click at [906, 158] on link "Enregistrer" at bounding box center [901, 164] width 133 height 22
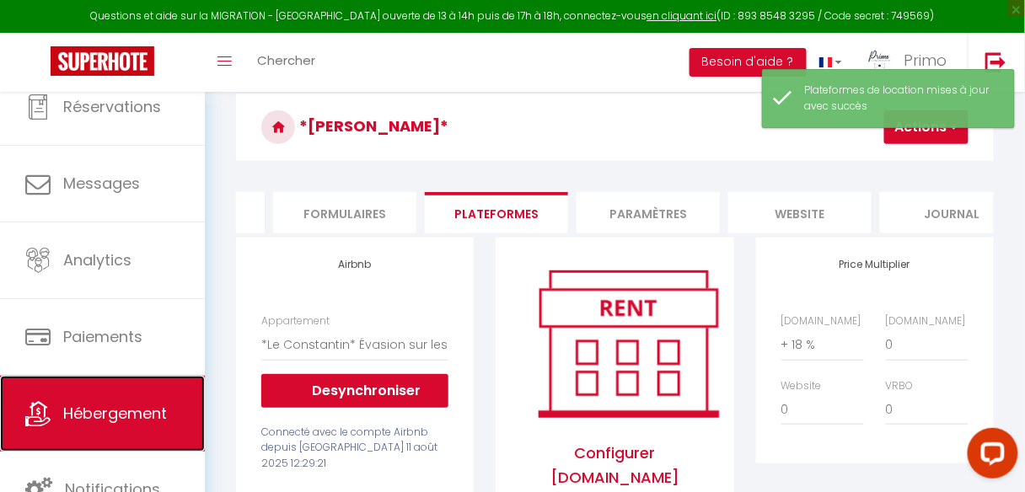
click at [115, 396] on link "Hébergement" at bounding box center [102, 414] width 205 height 76
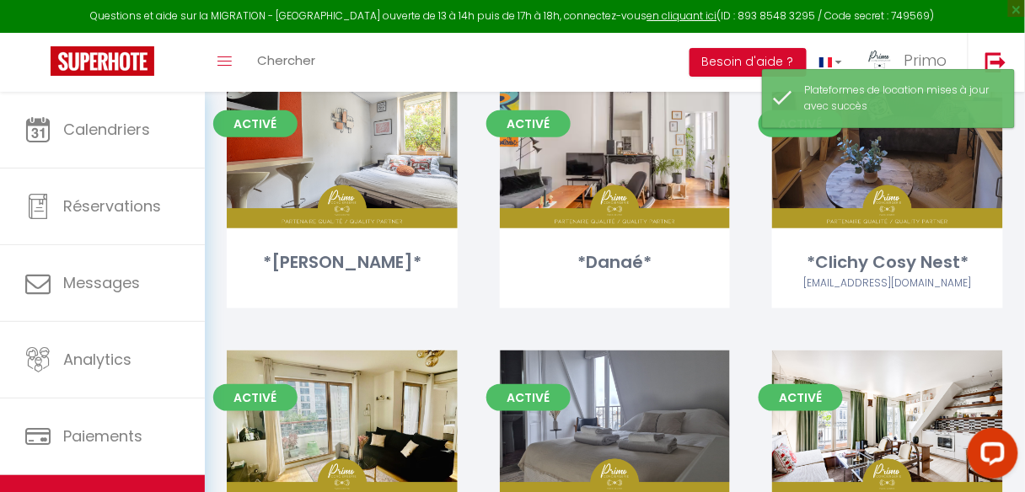
scroll to position [337, 0]
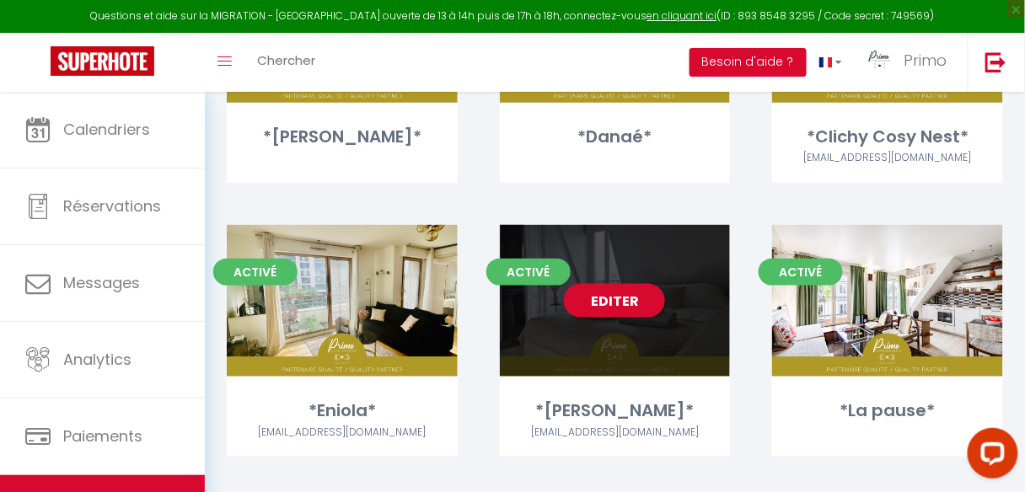
click at [642, 285] on link "Editer" at bounding box center [614, 301] width 101 height 34
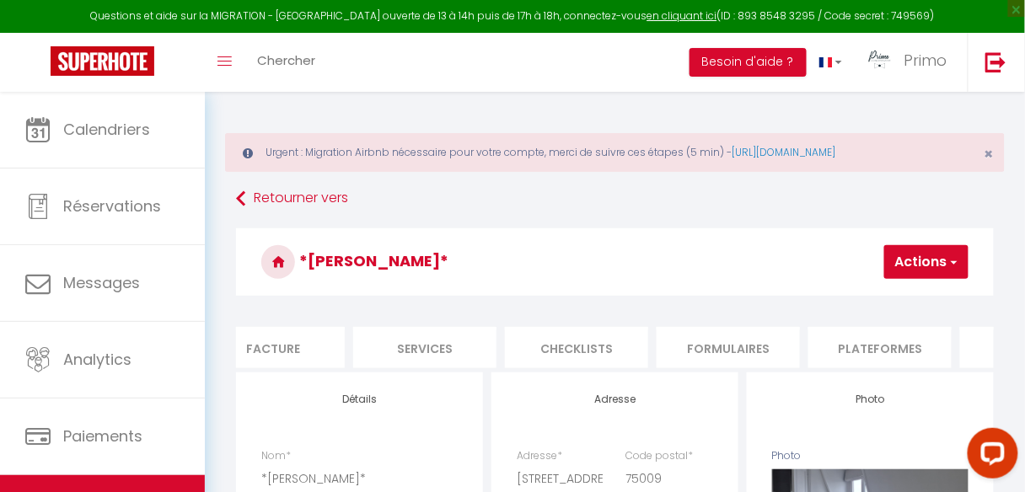
scroll to position [0, 352]
click at [846, 339] on li "Plateformes" at bounding box center [866, 347] width 143 height 41
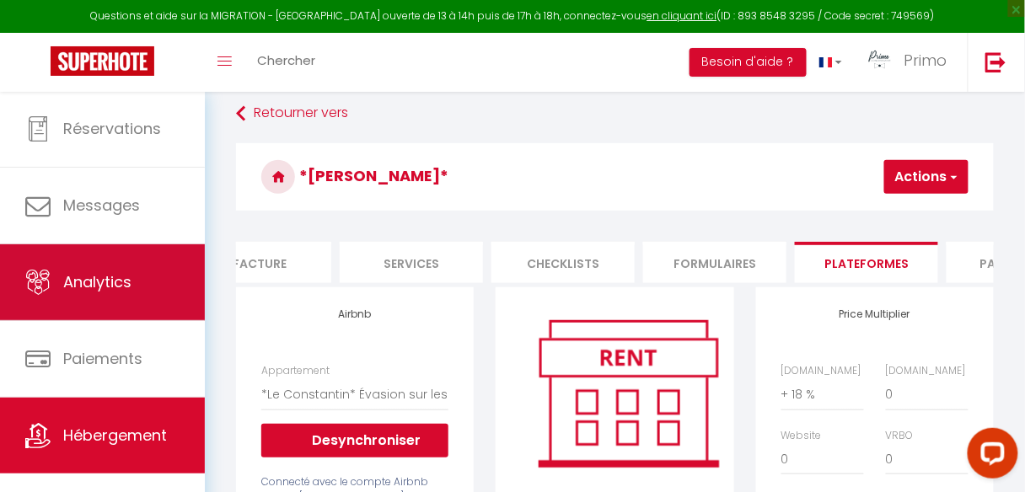
scroll to position [100, 0]
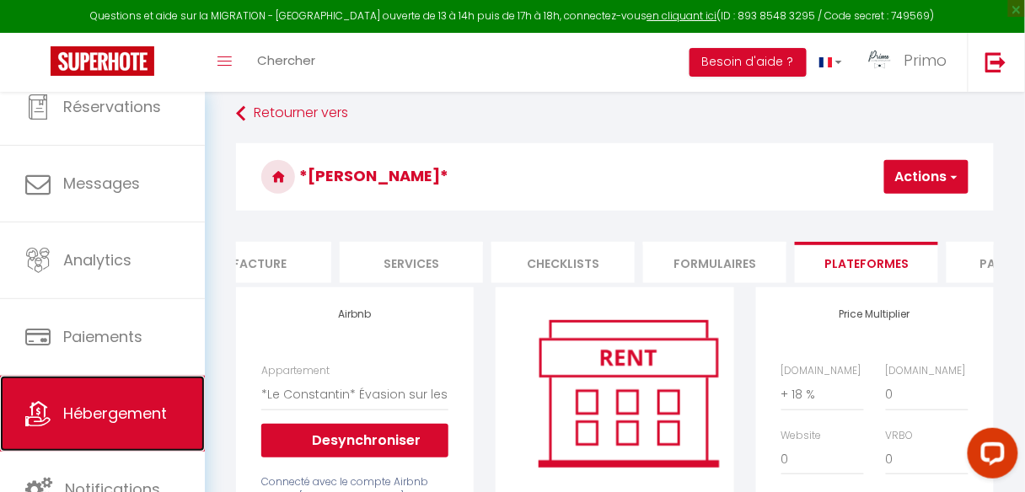
click at [105, 416] on span "Hébergement" at bounding box center [115, 413] width 104 height 21
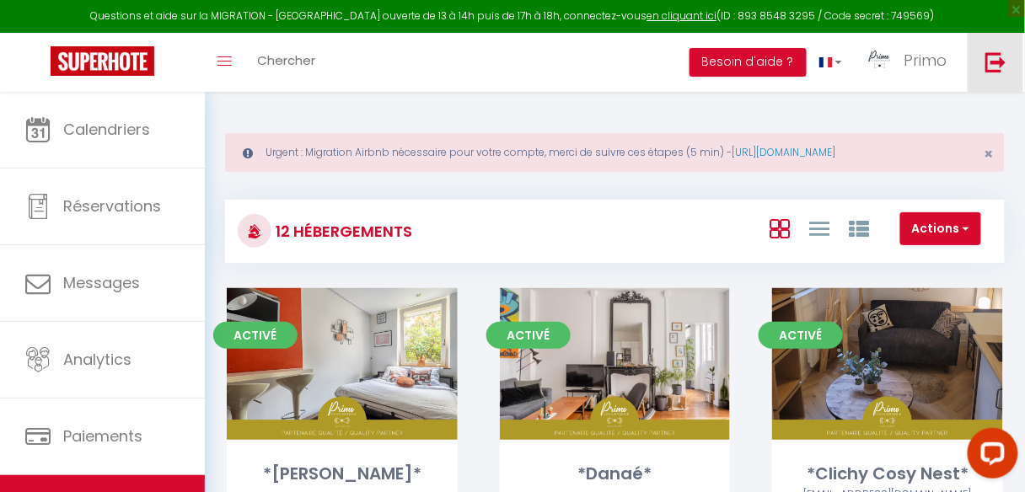
click at [985, 52] on img at bounding box center [995, 61] width 21 height 21
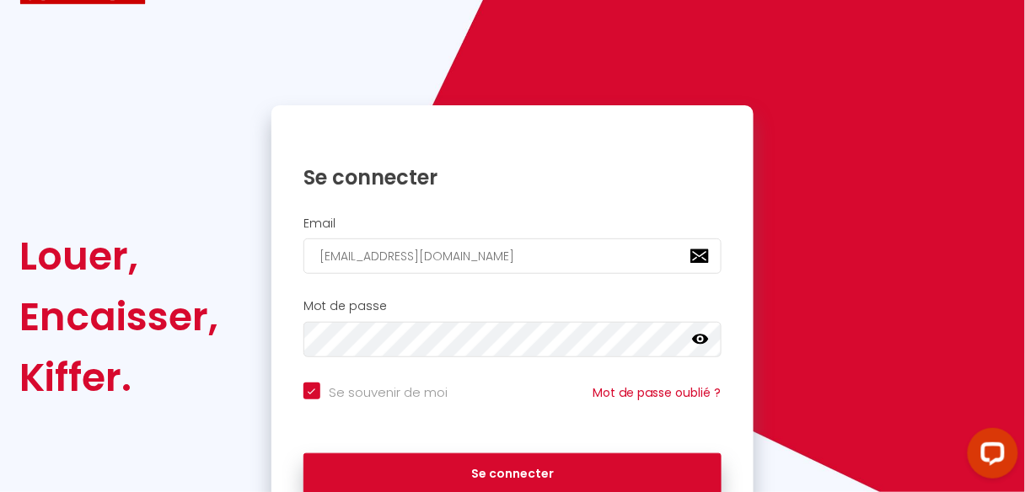
scroll to position [135, 0]
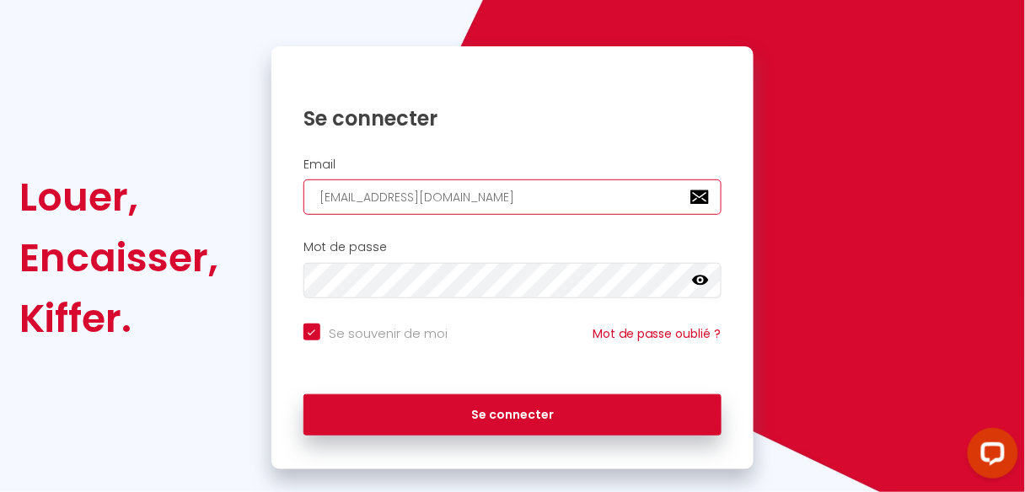
click at [484, 195] on input "[EMAIL_ADDRESS][DOMAIN_NAME]" at bounding box center [512, 197] width 418 height 35
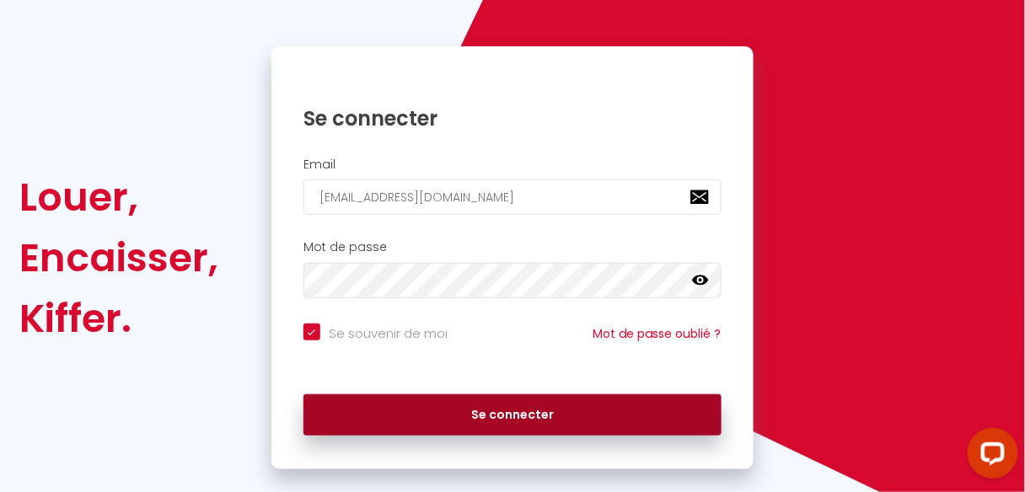
click at [443, 415] on button "Se connecter" at bounding box center [512, 415] width 418 height 42
